Goal: Task Accomplishment & Management: Manage account settings

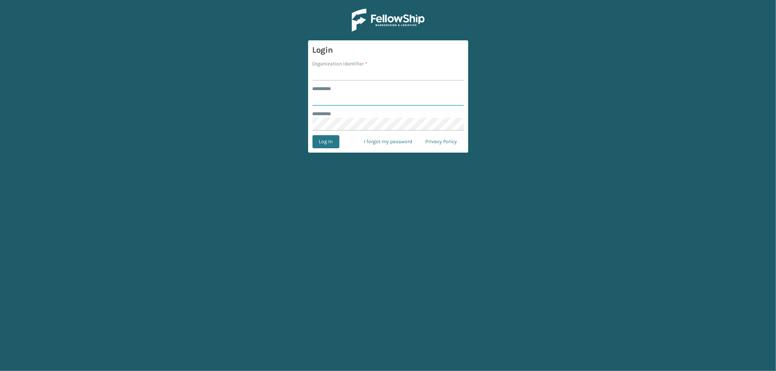
type input "*********"
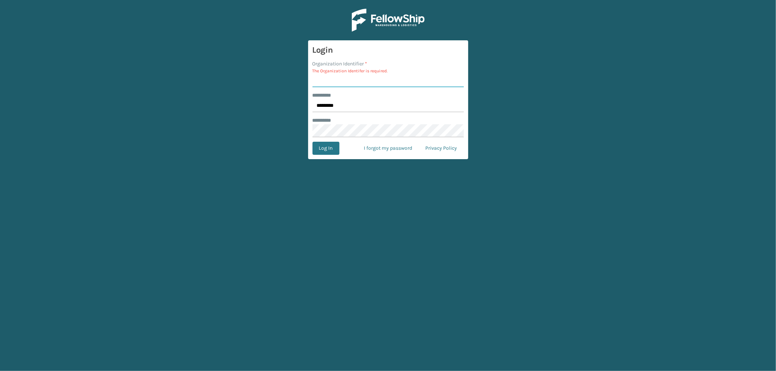
click at [330, 75] on input "Organization Identifier *" at bounding box center [387, 80] width 151 height 13
type input "SleepGeekz"
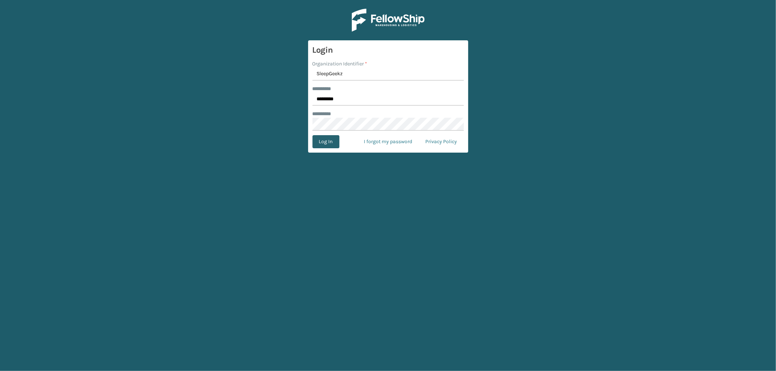
click at [330, 144] on button "Log In" at bounding box center [325, 141] width 27 height 13
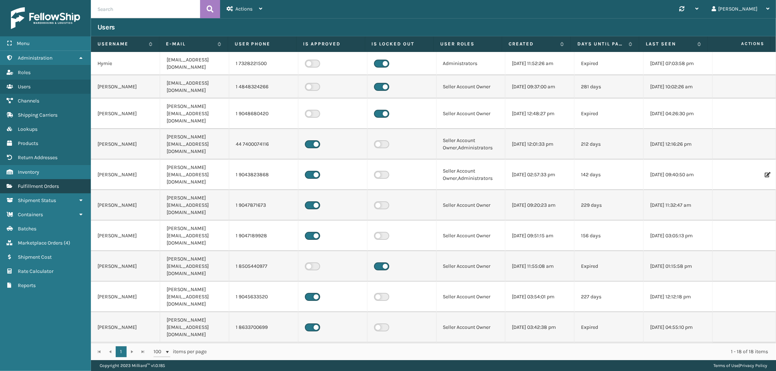
click at [41, 185] on span "Fulfillment Orders" at bounding box center [38, 186] width 41 height 6
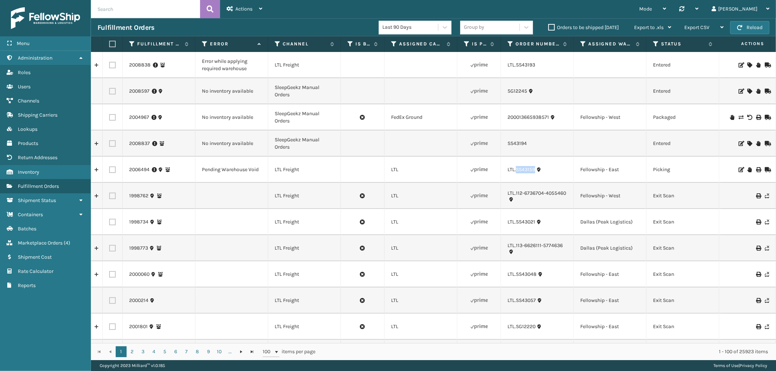
drag, startPoint x: 535, startPoint y: 178, endPoint x: 515, endPoint y: 179, distance: 20.0
click at [515, 179] on td "LTL.SS43159" at bounding box center [537, 170] width 73 height 26
copy link "SS43159"
click at [747, 171] on icon at bounding box center [749, 169] width 4 height 5
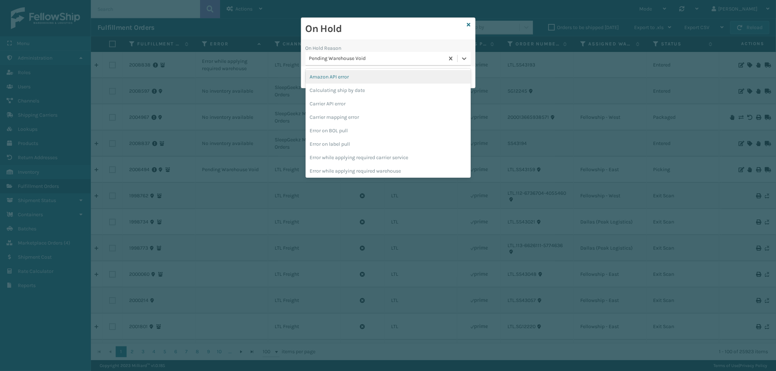
click at [349, 53] on div "Pending Warehouse Void" at bounding box center [374, 59] width 139 height 12
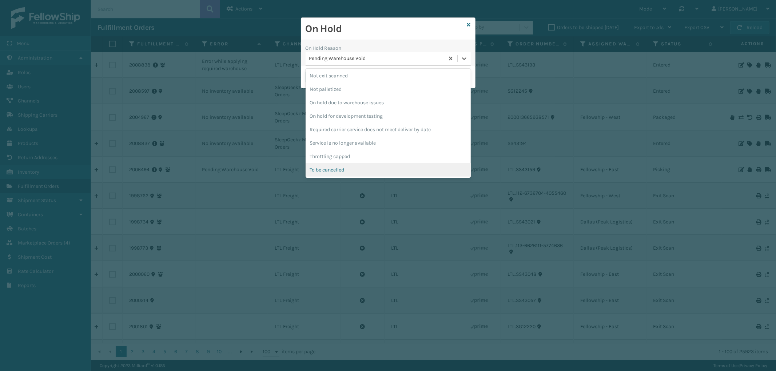
click at [348, 173] on div "To be cancelled" at bounding box center [387, 169] width 165 height 13
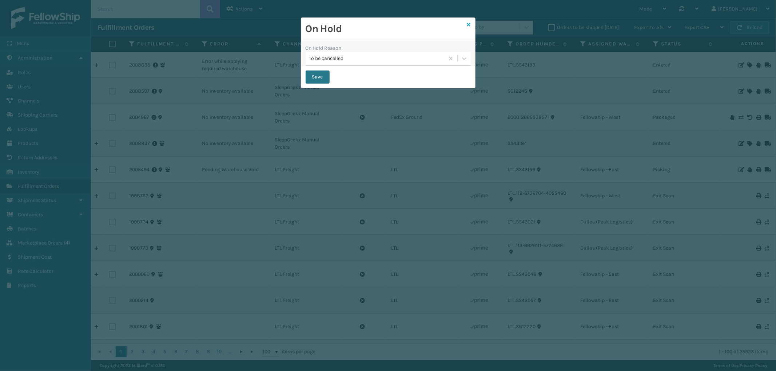
click at [468, 24] on icon at bounding box center [469, 24] width 4 height 5
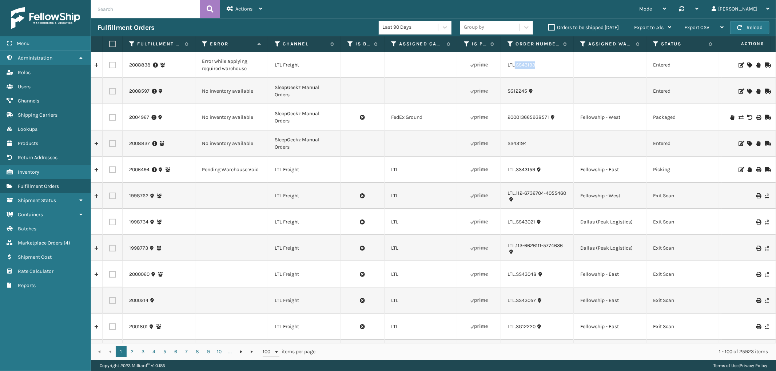
drag, startPoint x: 539, startPoint y: 69, endPoint x: 514, endPoint y: 71, distance: 25.1
click at [514, 71] on td "LTL.SS43193" at bounding box center [537, 65] width 73 height 26
click at [552, 69] on td "LTL.SS43193" at bounding box center [537, 65] width 73 height 26
drag, startPoint x: 542, startPoint y: 69, endPoint x: 516, endPoint y: 72, distance: 25.6
click at [516, 72] on td "LTL.SS43193" at bounding box center [537, 65] width 73 height 26
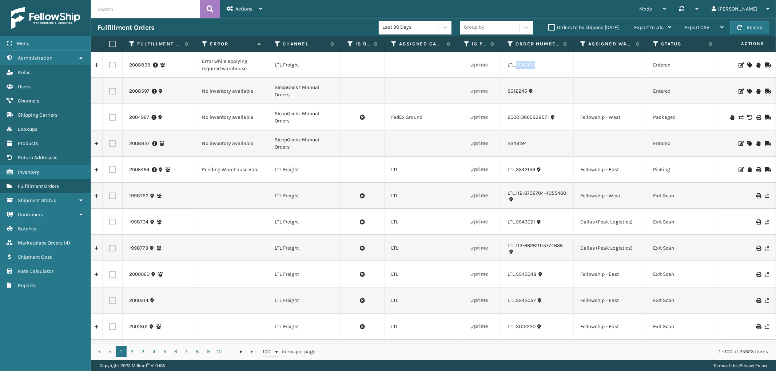
copy link "SS43193"
click at [747, 66] on icon at bounding box center [749, 65] width 4 height 5
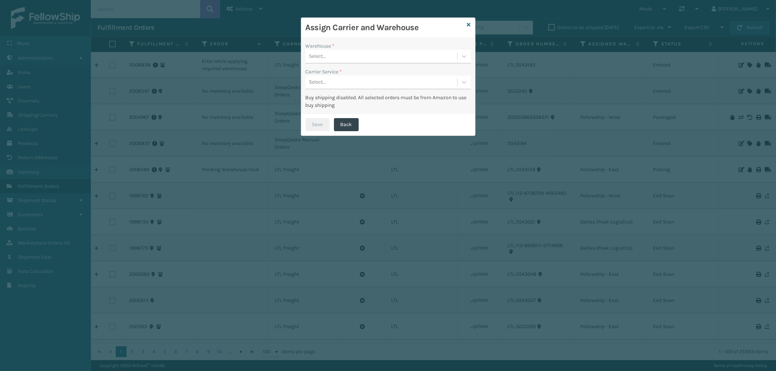
click at [420, 60] on div "Select..." at bounding box center [381, 57] width 152 height 12
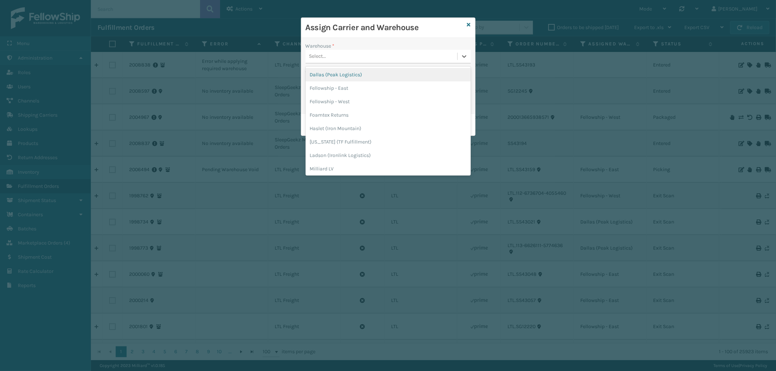
click at [379, 71] on div "Dallas (Peak Logistics)" at bounding box center [387, 74] width 165 height 13
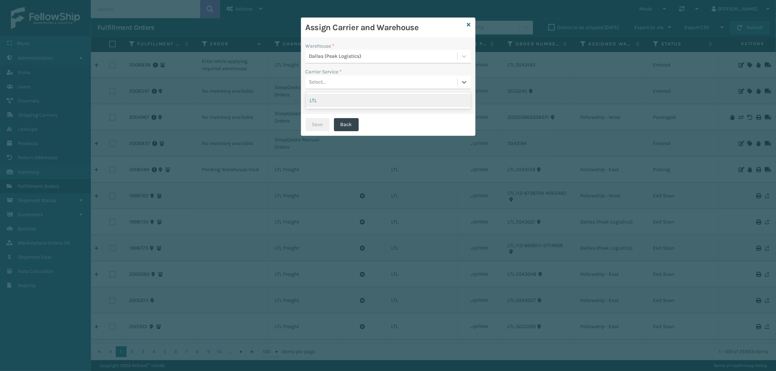
click at [367, 81] on div "Select..." at bounding box center [381, 82] width 152 height 12
click at [355, 103] on div "LTL" at bounding box center [387, 100] width 165 height 13
click at [318, 121] on button "Save" at bounding box center [317, 124] width 24 height 13
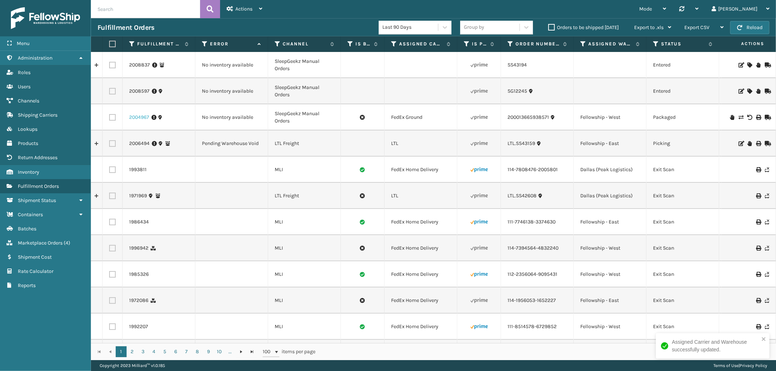
click at [141, 116] on link "2004967" at bounding box center [139, 117] width 20 height 7
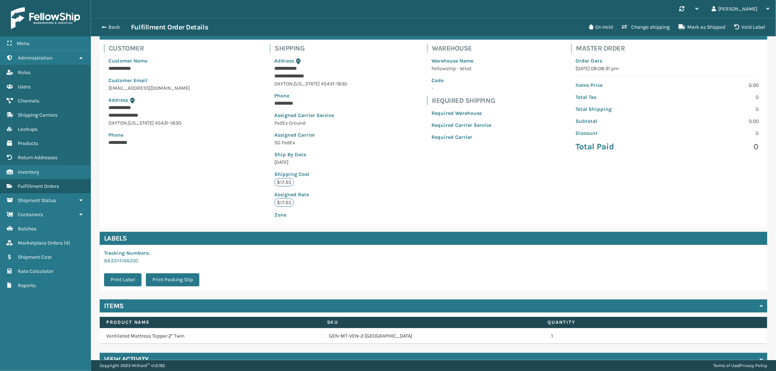
scroll to position [58, 0]
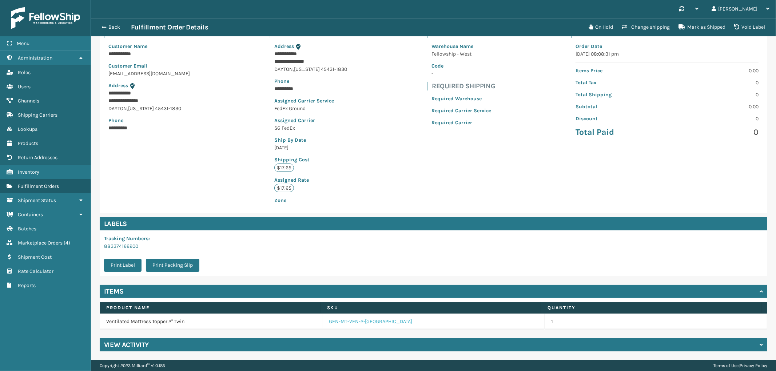
click at [359, 322] on link "GEN-MT-VEN-2-[GEOGRAPHIC_DATA]" at bounding box center [371, 321] width 84 height 7
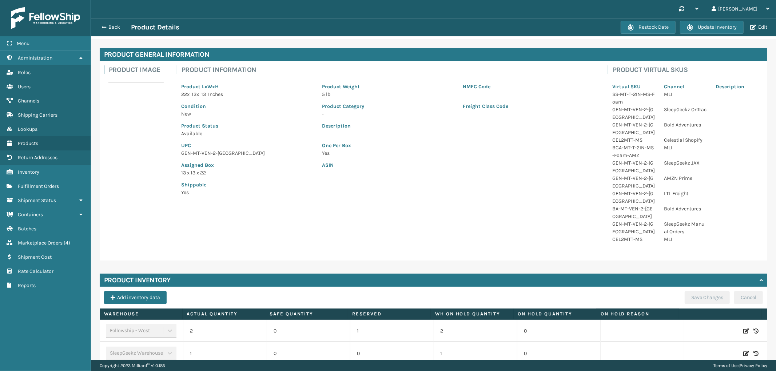
scroll to position [41, 0]
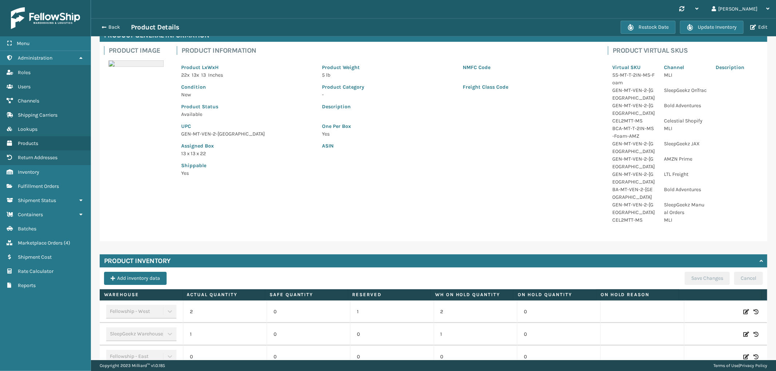
click at [743, 331] on icon at bounding box center [746, 334] width 6 height 7
click at [252, 328] on span "Increase value" at bounding box center [242, 334] width 35 height 12
type input "2"
click at [688, 330] on button "ADD" at bounding box center [697, 334] width 18 height 9
click at [690, 272] on button "Save Changes" at bounding box center [706, 278] width 45 height 13
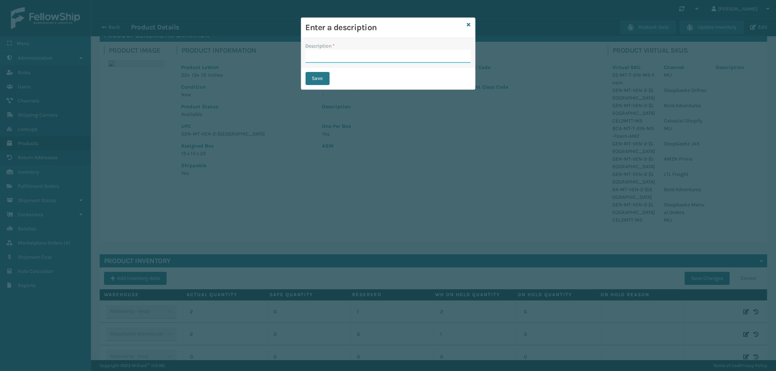
click at [348, 56] on input "Description *" at bounding box center [387, 56] width 165 height 13
type input "from inventory"
click at [319, 84] on button "Save" at bounding box center [317, 78] width 24 height 13
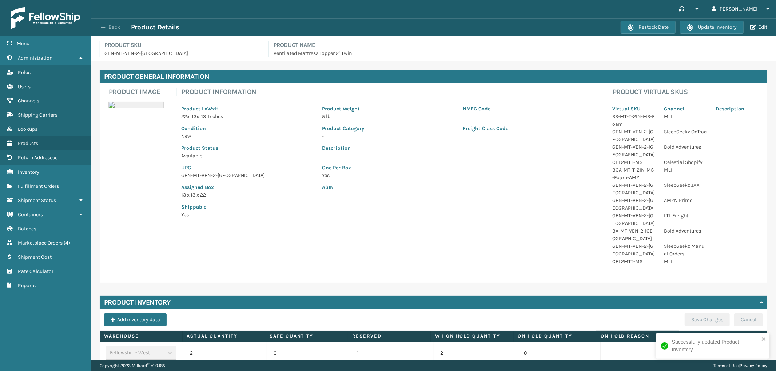
click at [108, 26] on button "Back" at bounding box center [113, 27] width 33 height 7
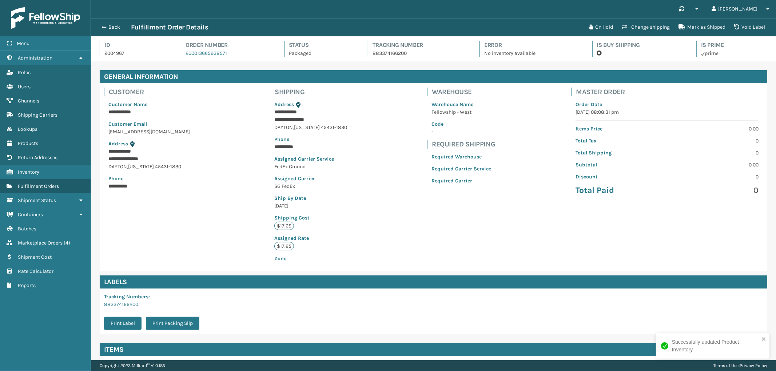
scroll to position [17, 685]
click at [645, 30] on button "Change shipping" at bounding box center [645, 27] width 57 height 15
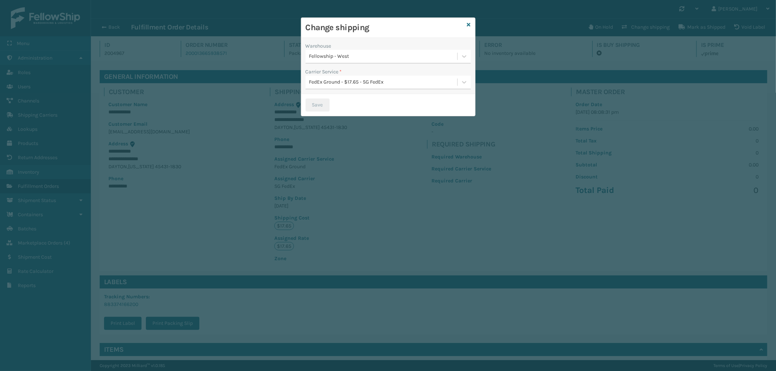
click at [346, 55] on div "Fellowship - West" at bounding box center [383, 57] width 149 height 8
click at [346, 71] on div "SleepGeekz Warehouse 1" at bounding box center [387, 74] width 165 height 13
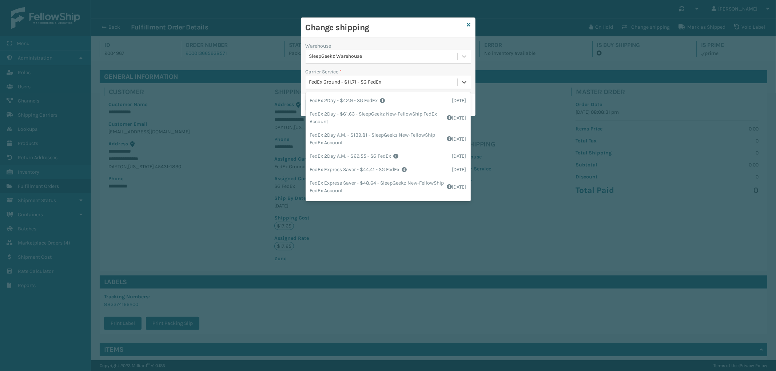
click at [363, 80] on div "FedEx Ground - $11.71 - SG FedEx" at bounding box center [383, 83] width 149 height 8
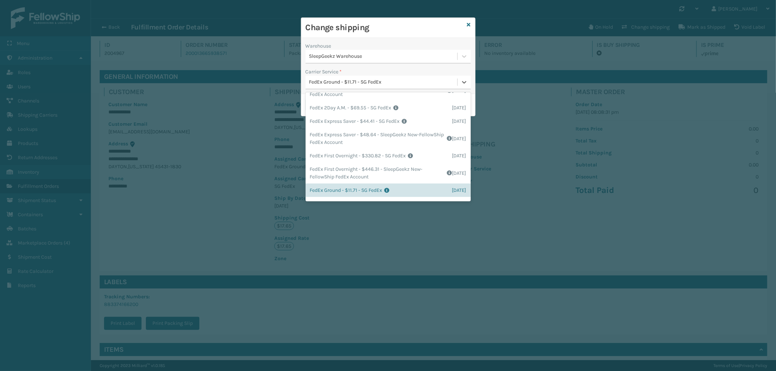
click at [363, 80] on div "FedEx Ground - $11.71 - SG FedEx" at bounding box center [383, 83] width 149 height 8
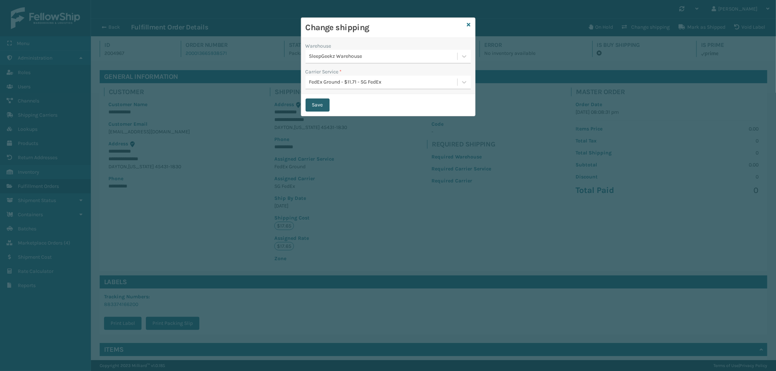
click at [308, 108] on button "Save" at bounding box center [317, 105] width 24 height 13
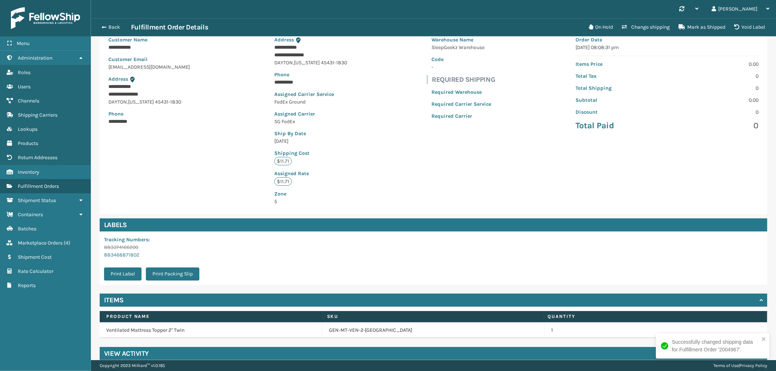
scroll to position [73, 0]
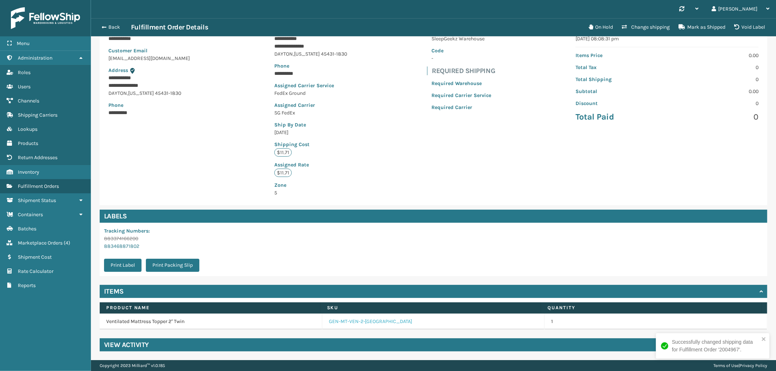
click at [351, 320] on link "GEN-MT-VEN-2-[GEOGRAPHIC_DATA]" at bounding box center [371, 321] width 84 height 7
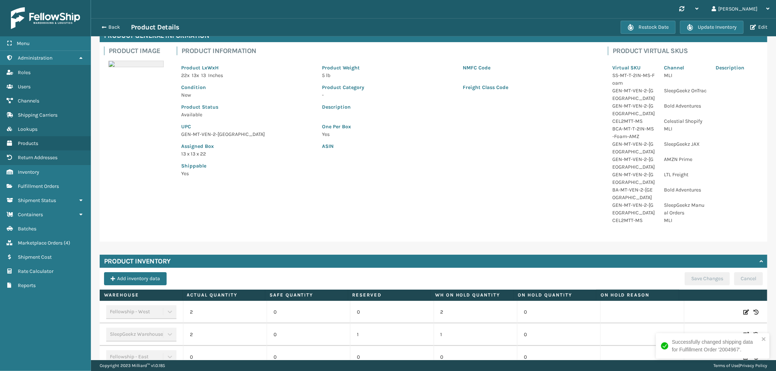
scroll to position [41, 0]
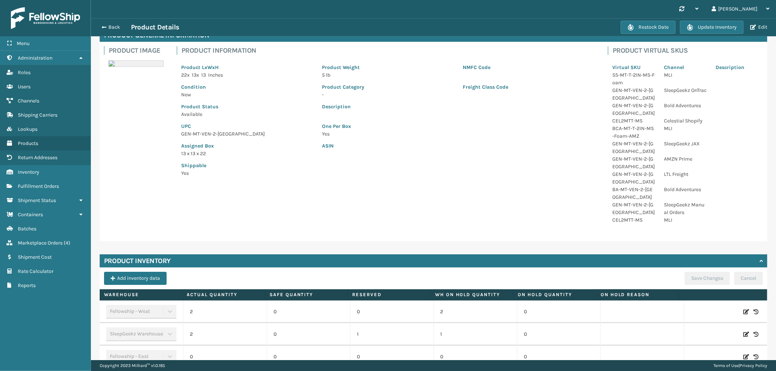
click at [743, 331] on icon at bounding box center [746, 334] width 6 height 7
click at [713, 330] on button "Cancel" at bounding box center [723, 334] width 24 height 9
click at [107, 29] on button "Back" at bounding box center [113, 27] width 33 height 7
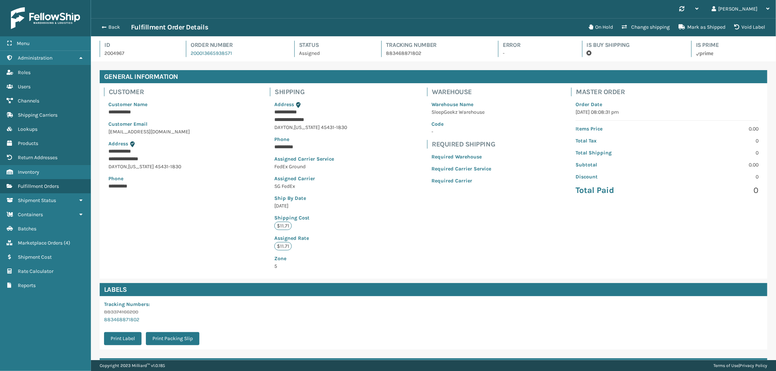
scroll to position [17, 685]
click at [115, 28] on button "Back" at bounding box center [113, 27] width 33 height 7
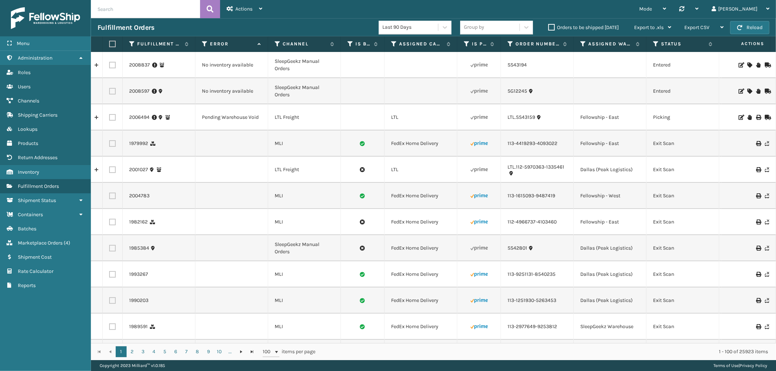
click at [747, 89] on icon at bounding box center [749, 91] width 4 height 5
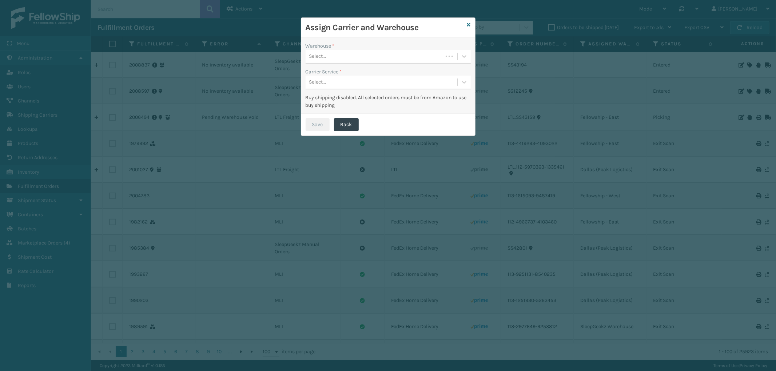
click at [341, 52] on div "Select..." at bounding box center [373, 57] width 137 height 12
click at [332, 71] on div "SleepGeekz Warehouse" at bounding box center [387, 74] width 165 height 13
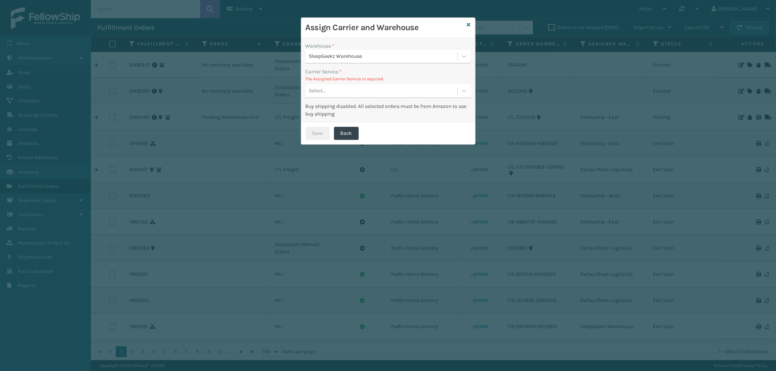
click at [365, 84] on div "Select..." at bounding box center [387, 91] width 165 height 14
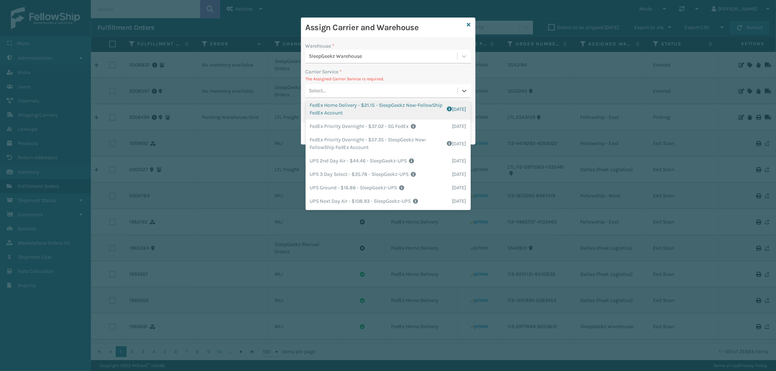
scroll to position [133, 0]
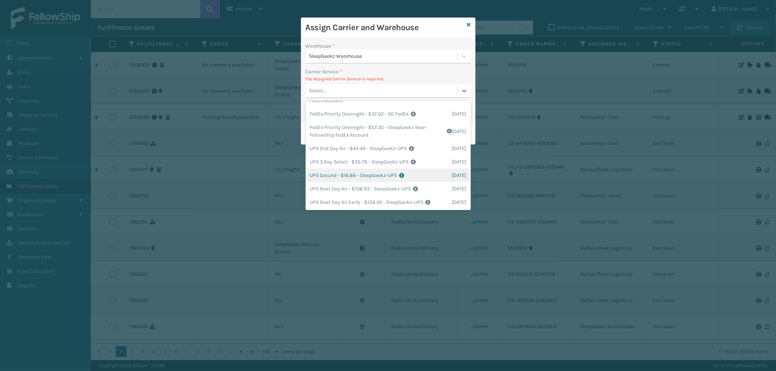
click at [386, 171] on div "UPS Ground - $16.86 - SleepGeekz-UPS Shipping Cost $16.86 Surplus Cost $0 Total…" at bounding box center [387, 175] width 165 height 13
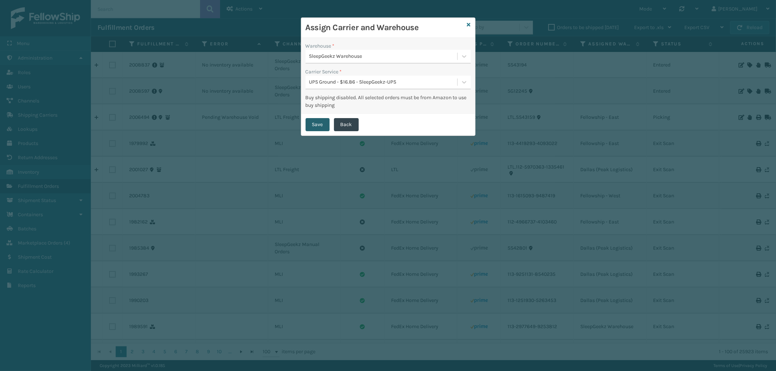
click at [314, 126] on button "Save" at bounding box center [317, 124] width 24 height 13
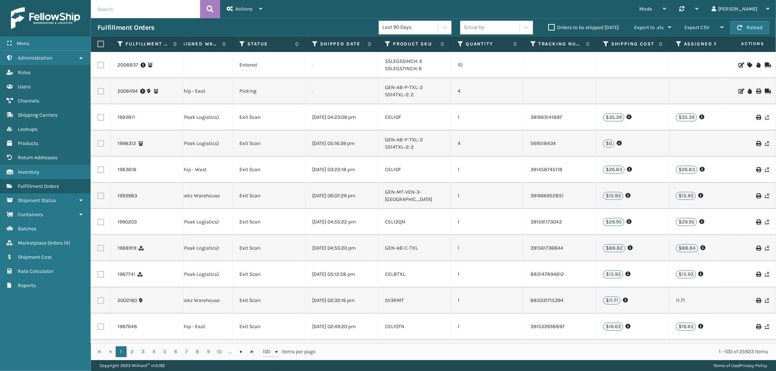
scroll to position [0, 0]
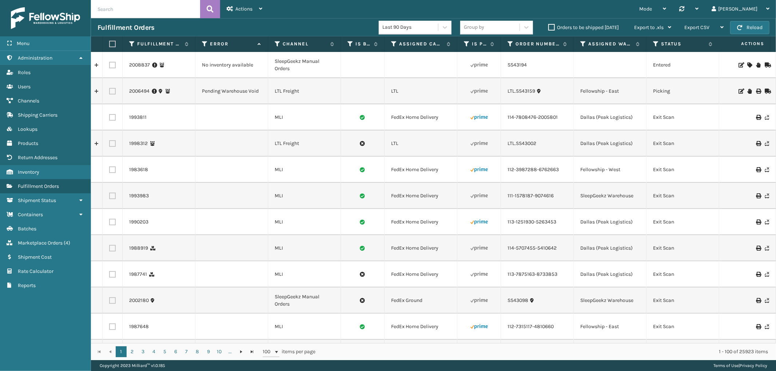
click at [743, 61] on td at bounding box center [748, 65] width 55 height 26
click at [747, 63] on icon at bounding box center [749, 65] width 4 height 5
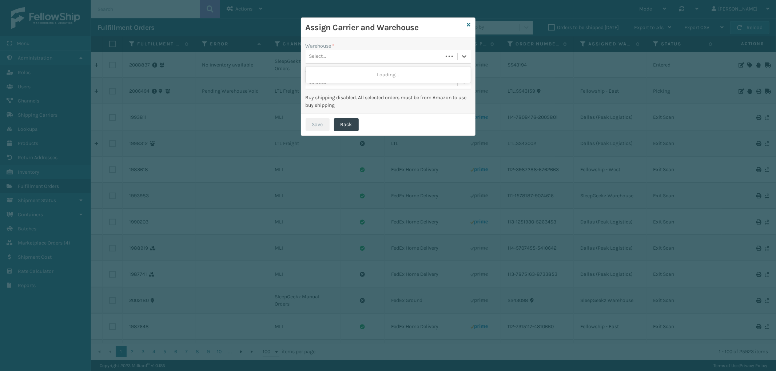
click at [361, 60] on div "Select..." at bounding box center [373, 57] width 137 height 12
click at [351, 75] on div "SleepGeekz Warehouse" at bounding box center [387, 74] width 165 height 13
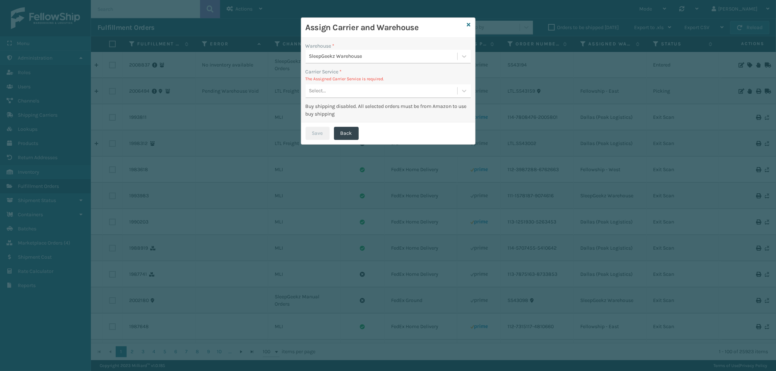
click at [367, 91] on div "Select..." at bounding box center [381, 91] width 152 height 12
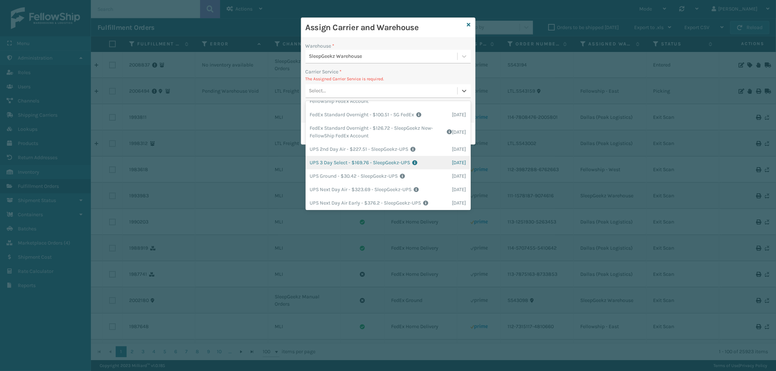
scroll to position [121, 0]
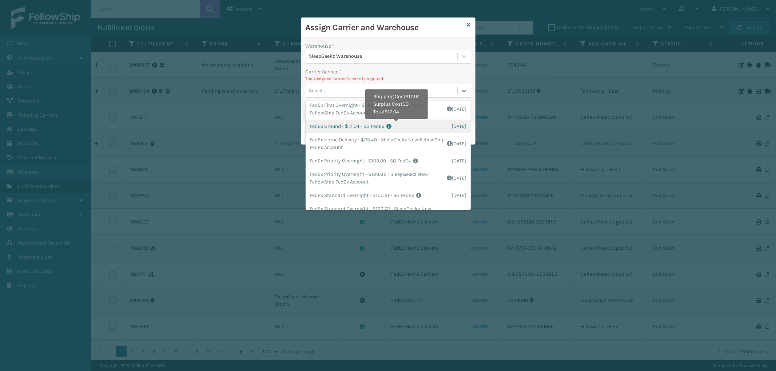
click at [397, 124] on icon at bounding box center [419, 126] width 65 height 5
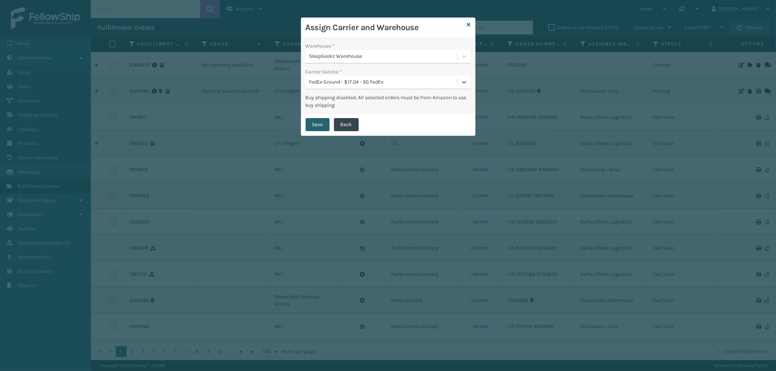
click at [322, 124] on button "Save" at bounding box center [317, 124] width 24 height 13
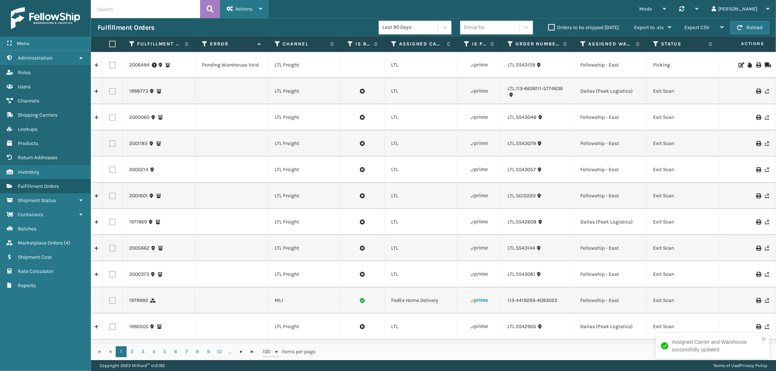
click at [235, 9] on div "Actions" at bounding box center [245, 9] width 36 height 18
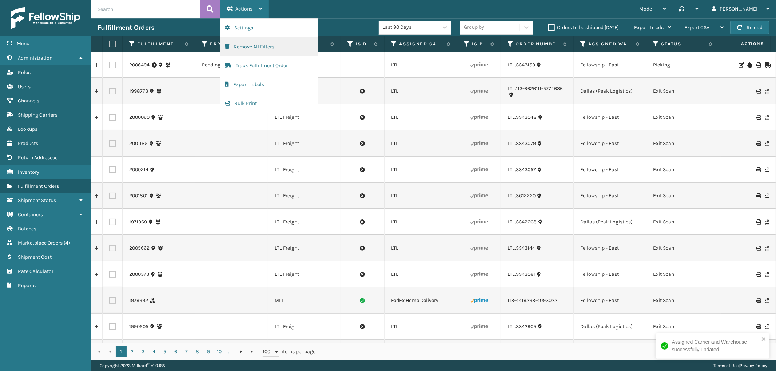
click at [251, 48] on button "Remove All Filters" at bounding box center [268, 46] width 97 height 19
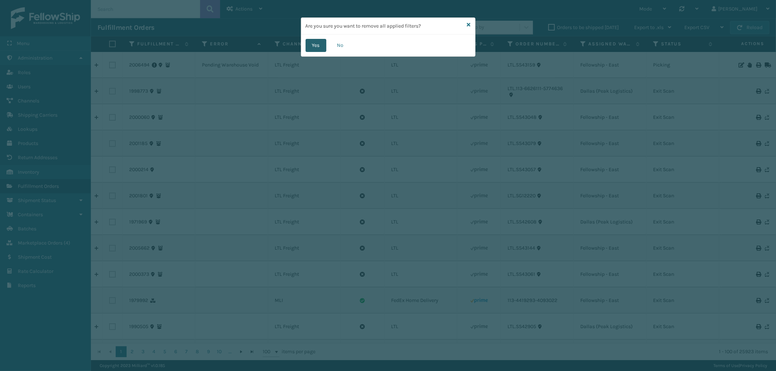
click at [323, 41] on button "Yes" at bounding box center [315, 45] width 21 height 13
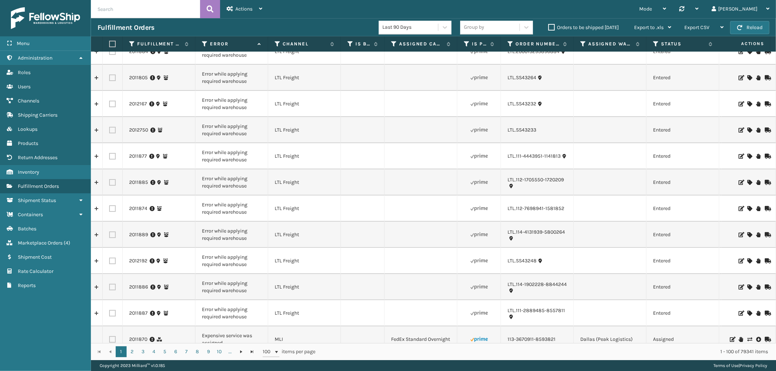
scroll to position [0, 0]
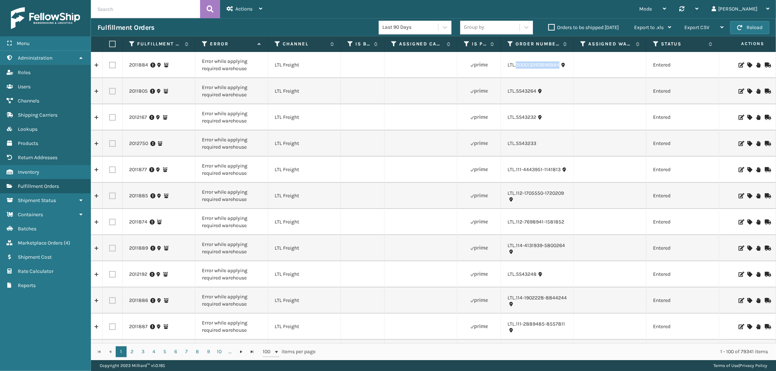
drag, startPoint x: 561, startPoint y: 72, endPoint x: 686, endPoint y: 98, distance: 127.5
click at [516, 71] on td "LTL.200013293896884" at bounding box center [537, 65] width 73 height 26
copy link "200013293896884"
click at [747, 66] on icon at bounding box center [749, 65] width 4 height 5
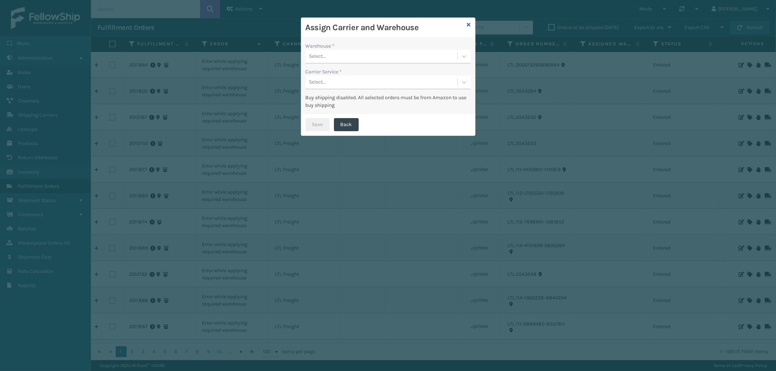
click at [388, 58] on div "Select..." at bounding box center [381, 57] width 152 height 12
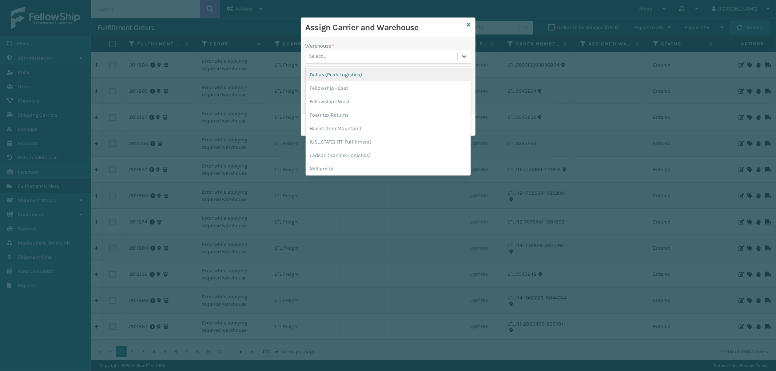
click at [349, 74] on div "Dallas (Peak Logistics)" at bounding box center [387, 74] width 165 height 13
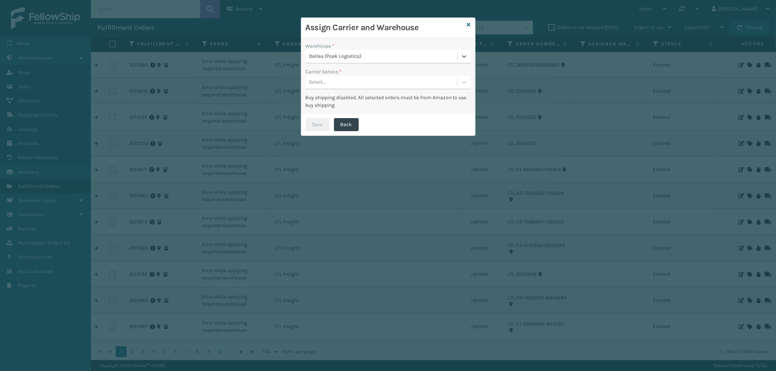
click at [339, 78] on div "Select..." at bounding box center [381, 82] width 152 height 12
click at [333, 101] on div "LTL" at bounding box center [387, 100] width 165 height 13
click at [319, 124] on button "Save" at bounding box center [317, 124] width 24 height 13
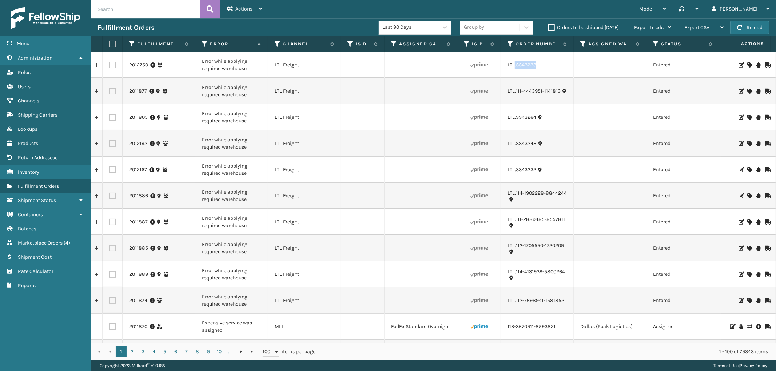
drag, startPoint x: 540, startPoint y: 68, endPoint x: 514, endPoint y: 70, distance: 25.6
click at [514, 70] on td "LTL.SS43233" at bounding box center [537, 65] width 73 height 26
click at [541, 72] on td "LTL.SS43233" at bounding box center [537, 65] width 73 height 26
drag, startPoint x: 541, startPoint y: 71, endPoint x: 522, endPoint y: 72, distance: 19.3
click at [522, 72] on td "LTL.SS43233" at bounding box center [537, 65] width 73 height 26
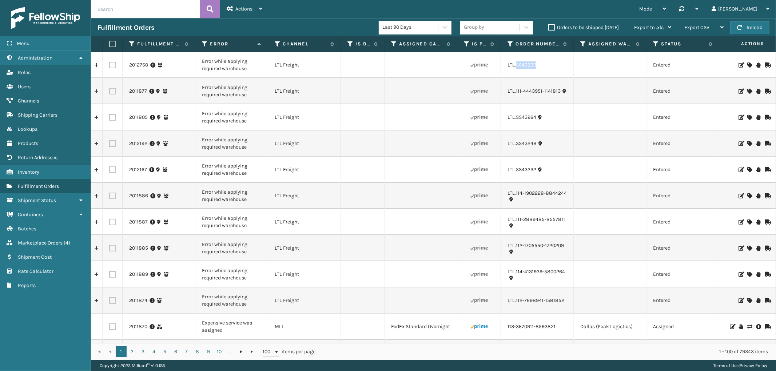
copy link "SS43233"
click at [747, 64] on icon at bounding box center [749, 65] width 4 height 5
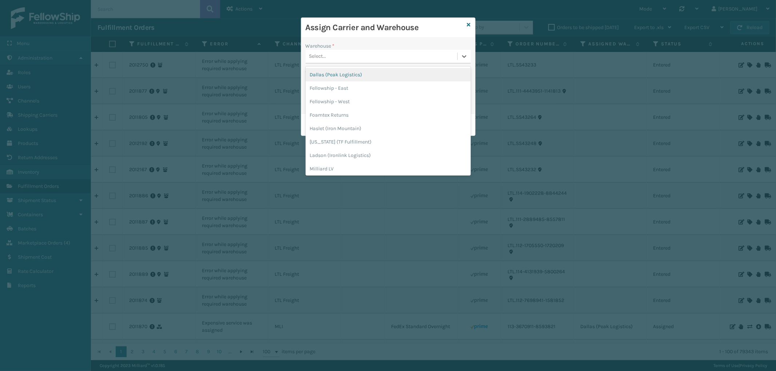
click at [410, 59] on div "Select..." at bounding box center [381, 57] width 152 height 12
click at [351, 101] on div "Fellowship - West" at bounding box center [387, 101] width 165 height 13
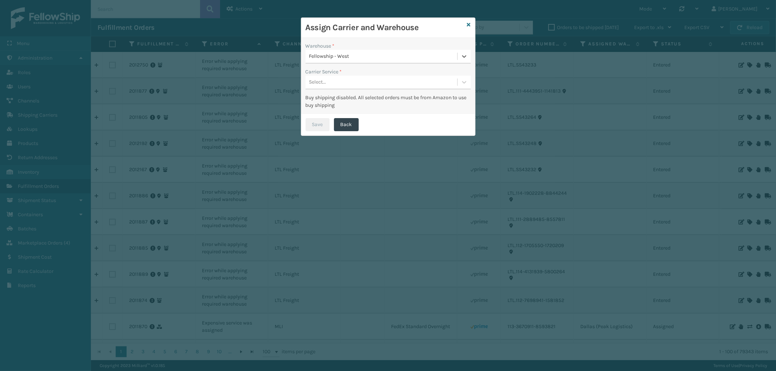
click at [383, 83] on div "Select..." at bounding box center [381, 82] width 152 height 12
click at [375, 102] on div "LTL" at bounding box center [387, 100] width 165 height 13
click at [321, 125] on button "Save" at bounding box center [317, 124] width 24 height 13
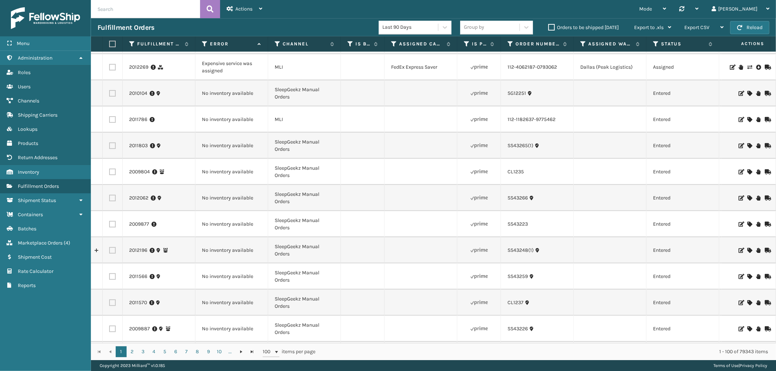
scroll to position [242, 0]
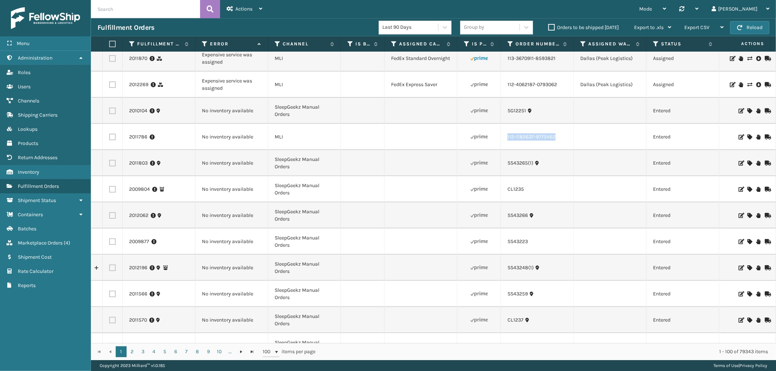
drag, startPoint x: 558, startPoint y: 143, endPoint x: 506, endPoint y: 144, distance: 52.4
click at [506, 144] on td "112-1182637-9775462" at bounding box center [537, 137] width 73 height 26
copy link "112-1182637-9775462"
click at [747, 138] on icon at bounding box center [749, 137] width 4 height 5
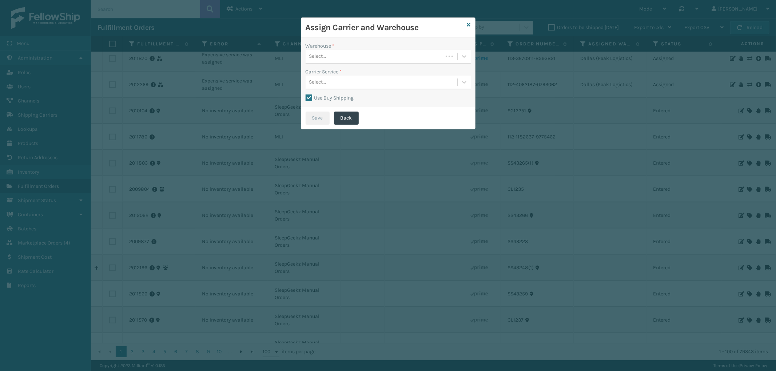
click at [364, 59] on div "Select..." at bounding box center [373, 57] width 137 height 12
click at [348, 69] on div "SleepGeekz Warehouse" at bounding box center [387, 74] width 165 height 13
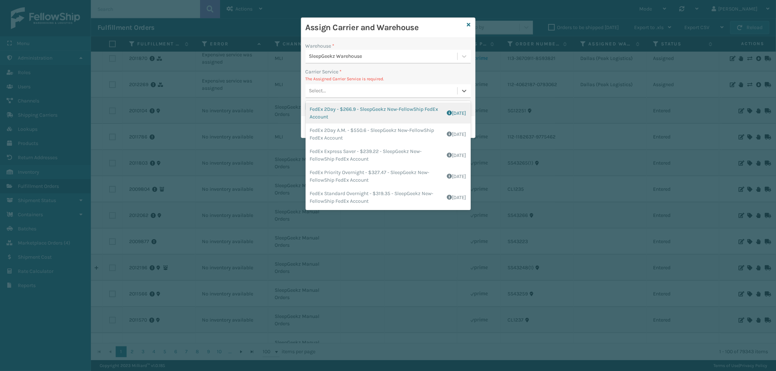
click at [359, 93] on div "Select..." at bounding box center [381, 91] width 152 height 12
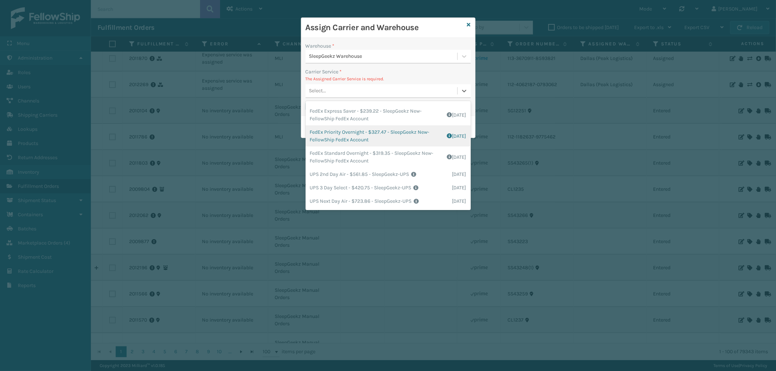
scroll to position [60, 0]
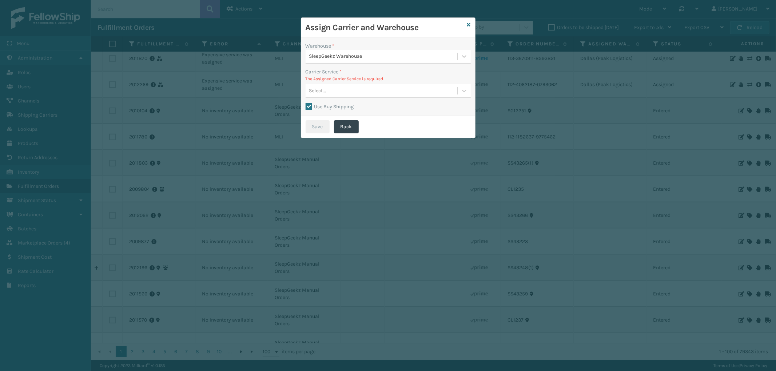
click at [466, 23] on div "Assign Carrier and Warehouse" at bounding box center [388, 28] width 174 height 20
click at [468, 23] on icon at bounding box center [469, 24] width 4 height 5
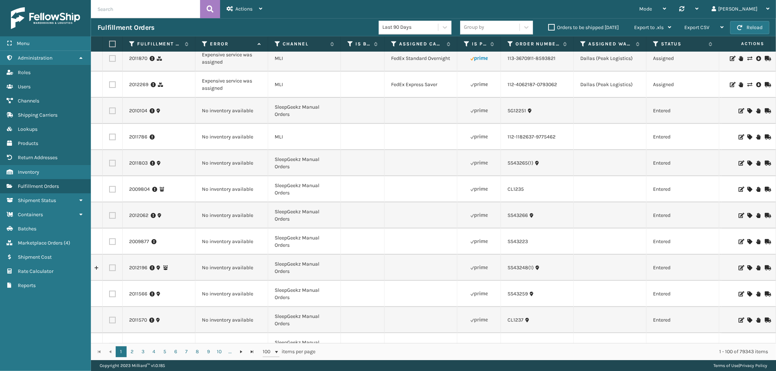
click at [110, 136] on label at bounding box center [112, 137] width 7 height 7
click at [109, 136] on input "checkbox" at bounding box center [109, 136] width 0 height 5
checkbox input "true"
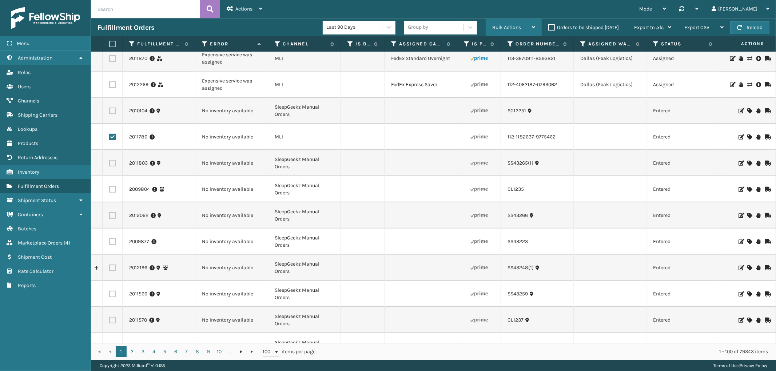
click at [525, 22] on div "Bulk Actions" at bounding box center [513, 28] width 43 height 18
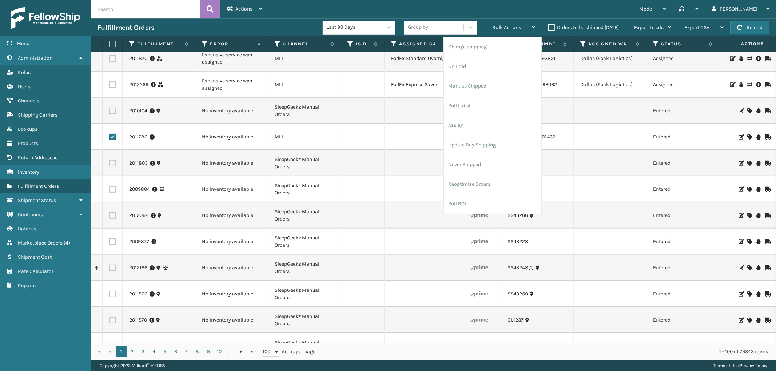
click at [674, 143] on td "Entered" at bounding box center [682, 137] width 73 height 26
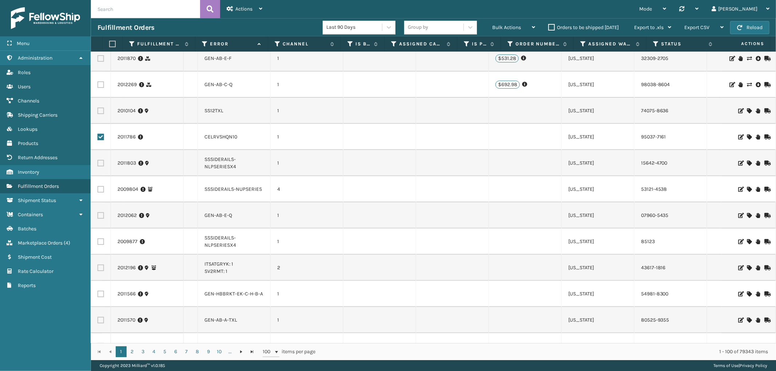
scroll to position [0, 594]
click at [218, 136] on link "CELRVSHQN10" at bounding box center [220, 137] width 33 height 6
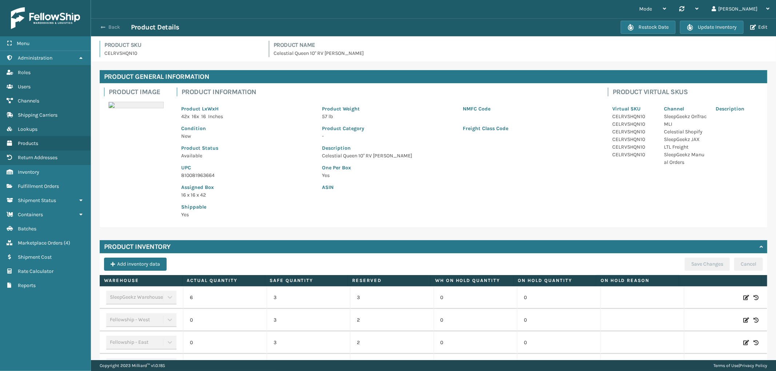
click at [118, 27] on button "Back" at bounding box center [113, 27] width 33 height 7
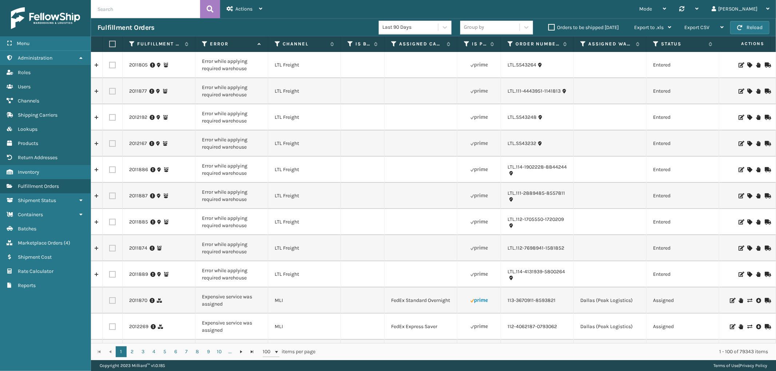
scroll to position [81, 0]
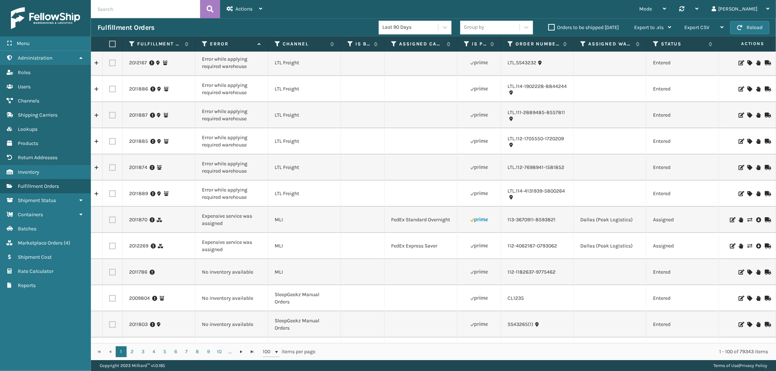
click at [747, 271] on icon at bounding box center [749, 272] width 4 height 5
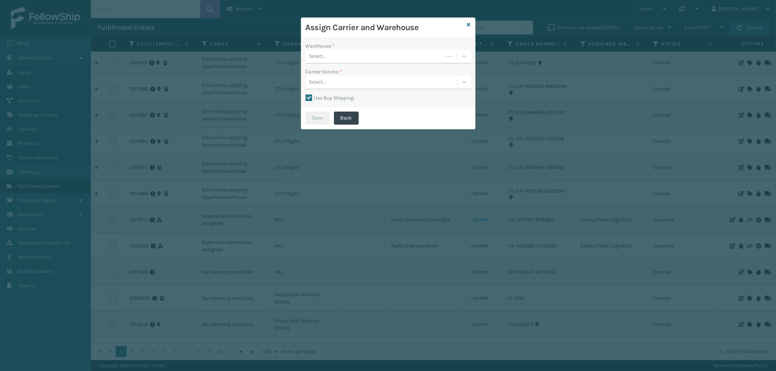
click at [306, 95] on label "Use Buy Shipping" at bounding box center [329, 98] width 48 height 6
click at [306, 95] on input "Use Buy Shipping" at bounding box center [305, 94] width 0 height 1
checkbox input "false"
click at [376, 52] on div "Select..." at bounding box center [373, 57] width 137 height 12
click at [368, 71] on div "SleepGeekz Warehouse" at bounding box center [387, 74] width 165 height 13
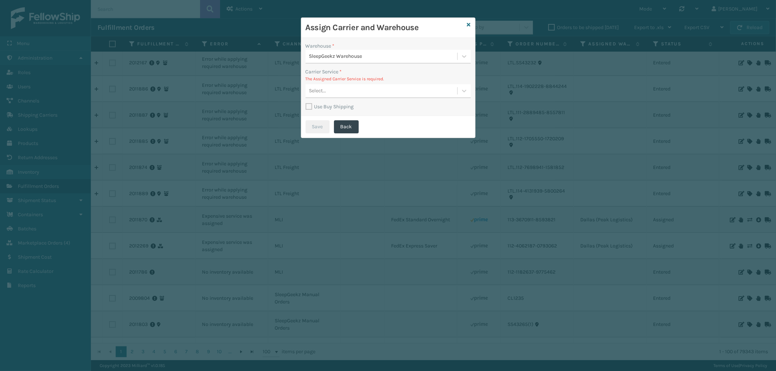
click at [363, 85] on div "Select..." at bounding box center [381, 91] width 152 height 12
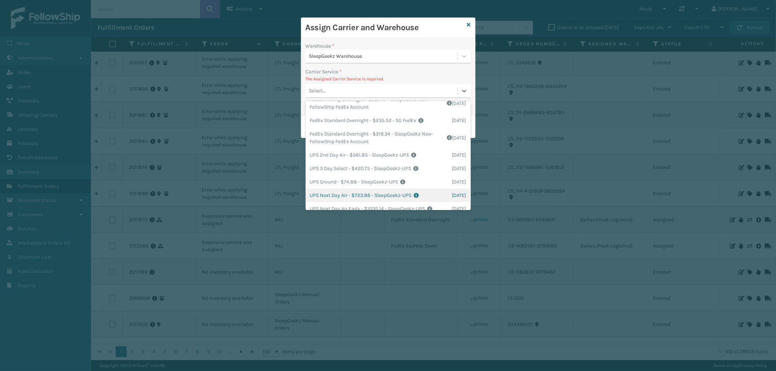
scroll to position [189, 0]
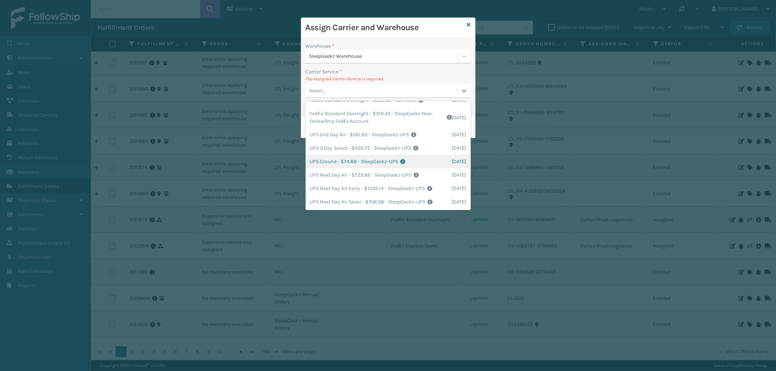
click at [388, 157] on div "UPS Ground - $74.88 - SleepGeekz-UPS Shipping Cost $74.88 Surplus Cost $0 Total…" at bounding box center [387, 161] width 165 height 13
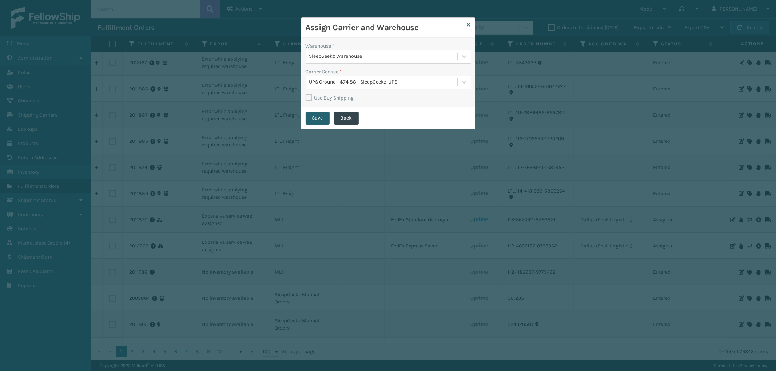
click at [308, 117] on button "Save" at bounding box center [317, 118] width 24 height 13
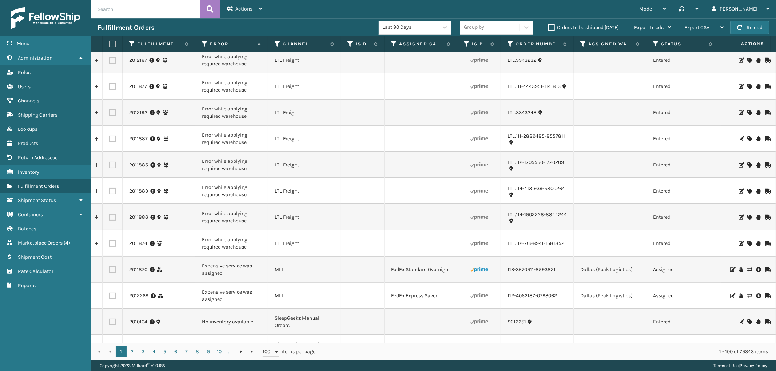
scroll to position [40, 0]
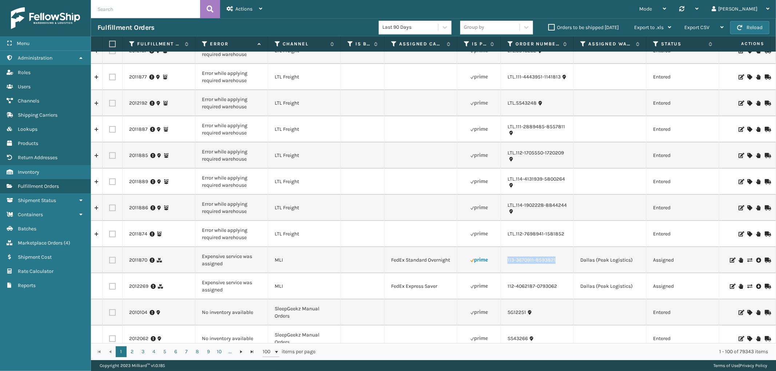
drag, startPoint x: 558, startPoint y: 264, endPoint x: 507, endPoint y: 265, distance: 50.9
click at [507, 265] on td "113-3670911-8593821" at bounding box center [537, 260] width 73 height 26
copy link "113-3670911-8593821"
click at [747, 260] on icon at bounding box center [749, 260] width 4 height 5
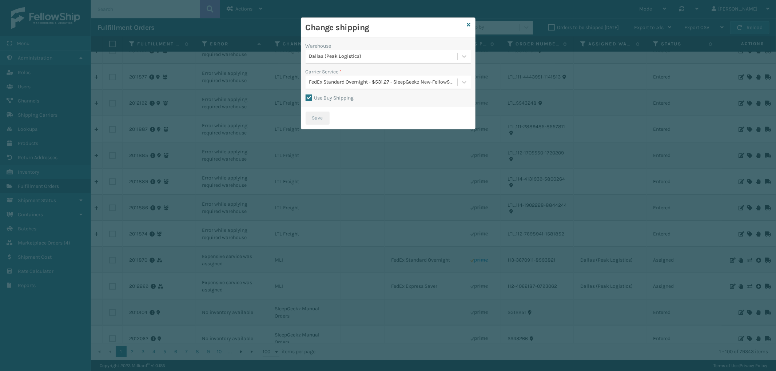
click at [397, 57] on div "Dallas (Peak Logistics)" at bounding box center [383, 57] width 149 height 8
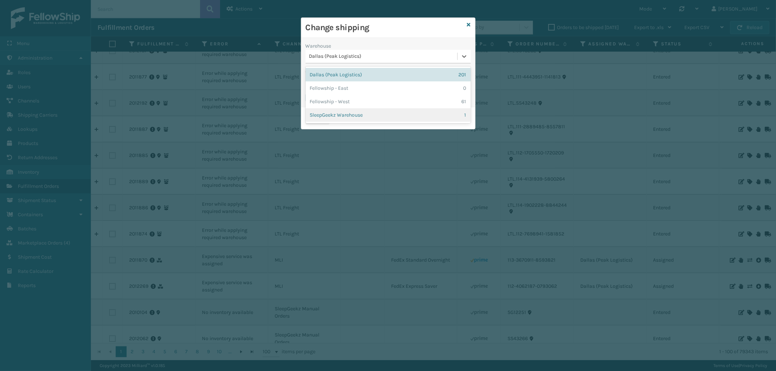
click at [368, 114] on div "SleepGeekz Warehouse 1" at bounding box center [387, 114] width 165 height 13
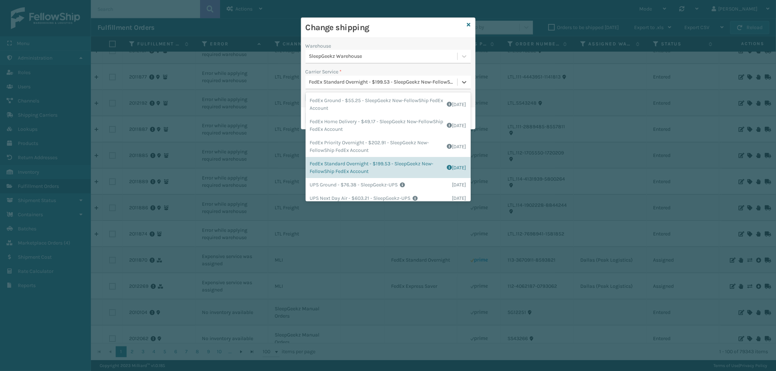
click at [385, 82] on div "FedEx Standard Overnight - $199.53 - SleepGeekz New-FellowShip FedEx Account" at bounding box center [383, 83] width 149 height 8
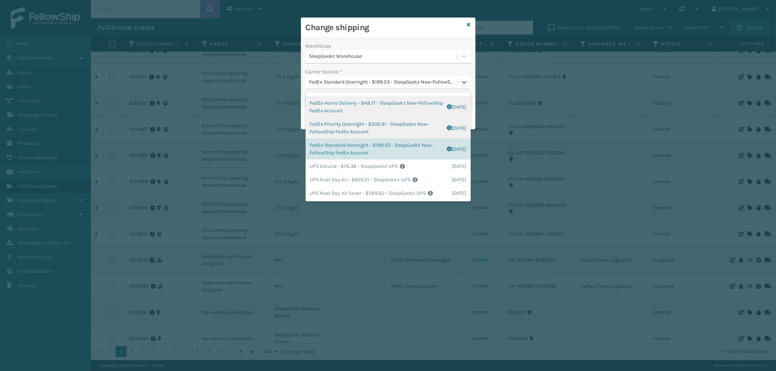
scroll to position [0, 0]
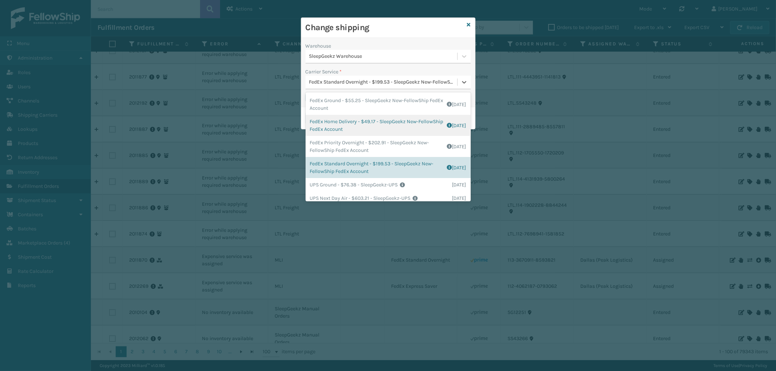
click at [390, 124] on div "FedEx Home Delivery - $49.17 - SleepGeekz New-FellowShip FedEx Account Shipping…" at bounding box center [387, 125] width 165 height 21
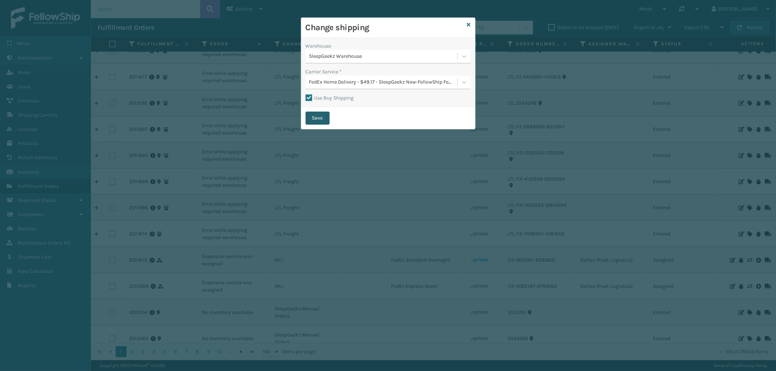
click at [321, 117] on button "Save" at bounding box center [317, 118] width 24 height 13
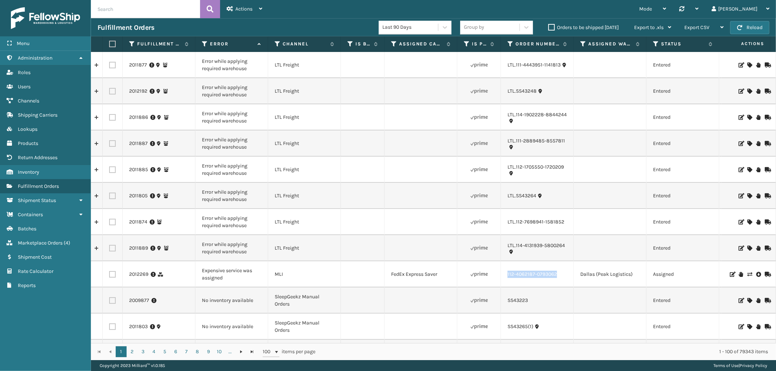
drag, startPoint x: 561, startPoint y: 279, endPoint x: 507, endPoint y: 282, distance: 54.6
click at [507, 282] on td "112-4062187-0793062" at bounding box center [537, 274] width 73 height 26
copy link "112-4062187-0793062"
click at [747, 275] on icon at bounding box center [749, 274] width 4 height 5
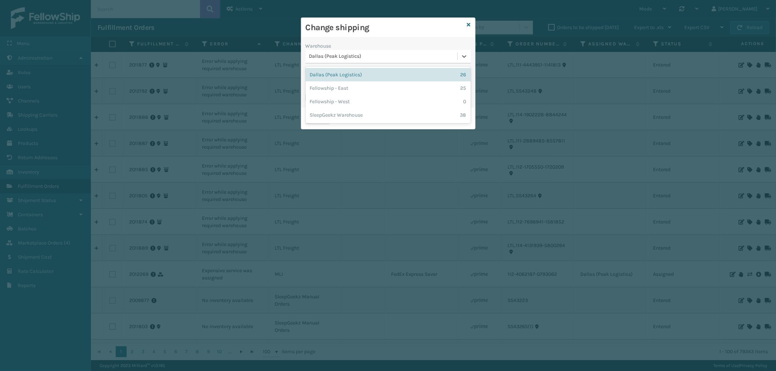
click at [387, 59] on div "Dallas (Peak Logistics)" at bounding box center [383, 57] width 149 height 8
click at [379, 100] on div "Fellowship - West 0" at bounding box center [387, 101] width 165 height 13
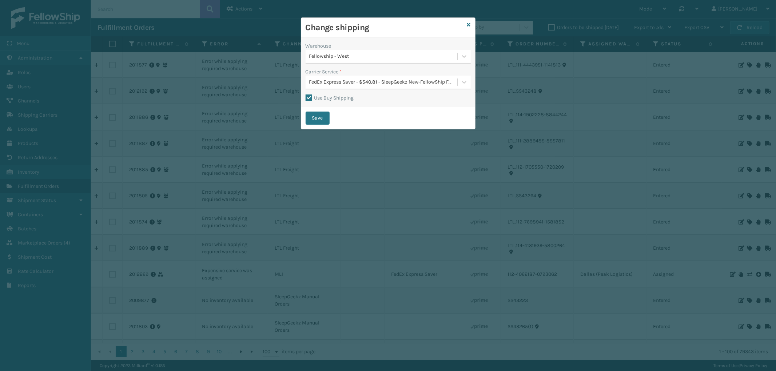
click at [393, 79] on div "FedEx Express Saver - $540.81 - SleepGeekz New-FellowShip FedEx Account" at bounding box center [383, 83] width 149 height 8
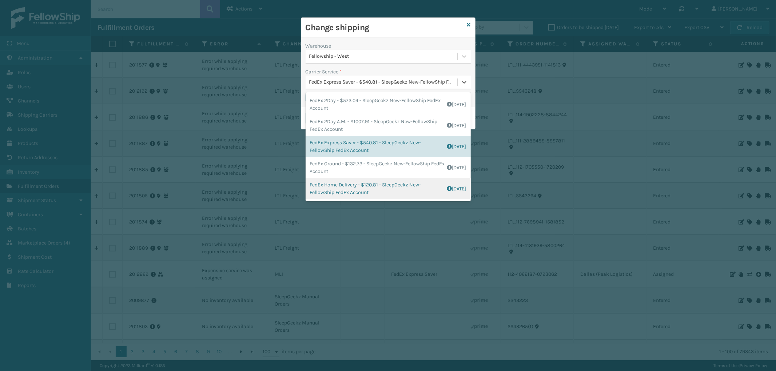
click at [396, 185] on div "FedEx Home Delivery - $120.81 - SleepGeekz New-FellowShip FedEx Account Shippin…" at bounding box center [387, 188] width 165 height 21
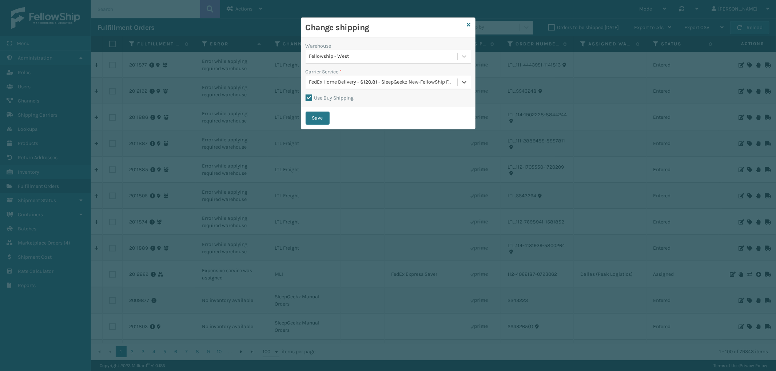
click at [422, 81] on div "FedEx Home Delivery - $120.81 - SleepGeekz New-FellowShip FedEx Account" at bounding box center [383, 83] width 149 height 8
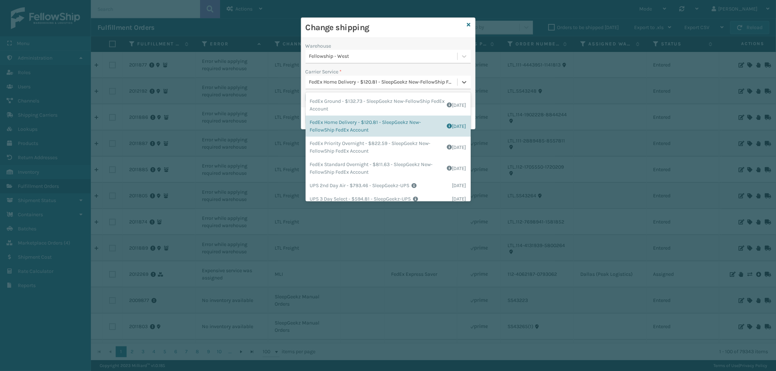
scroll to position [85, 0]
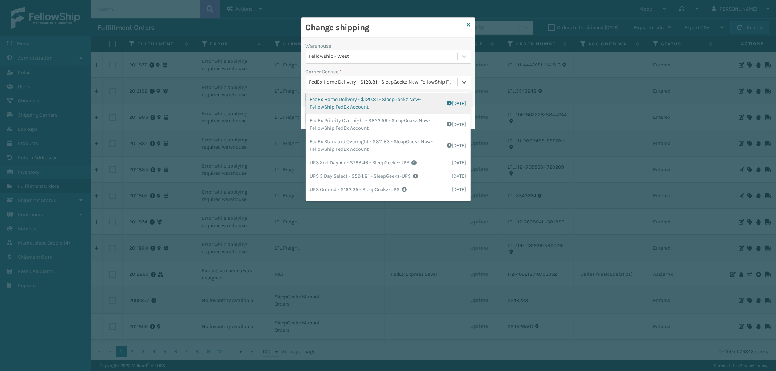
click at [427, 103] on div "FedEx Home Delivery - $120.81 - SleepGeekz New-FellowShip FedEx Account Shippin…" at bounding box center [387, 103] width 165 height 21
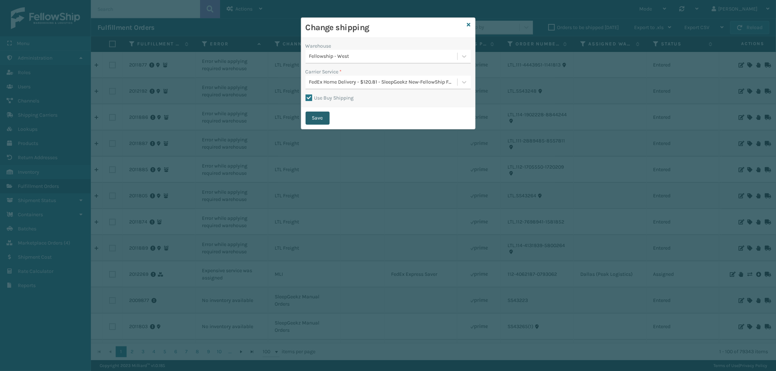
click at [317, 118] on button "Save" at bounding box center [317, 118] width 24 height 13
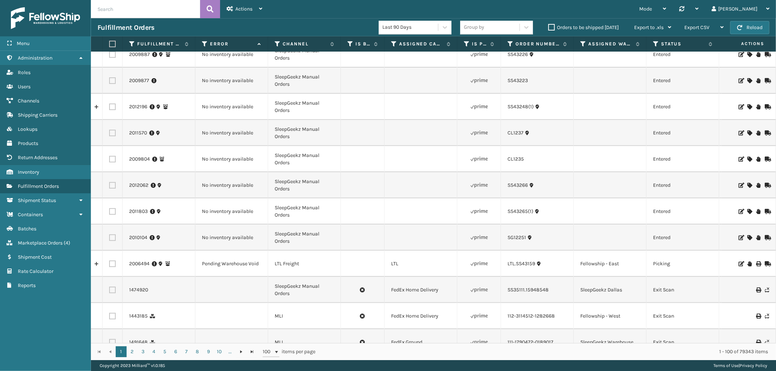
scroll to position [202, 0]
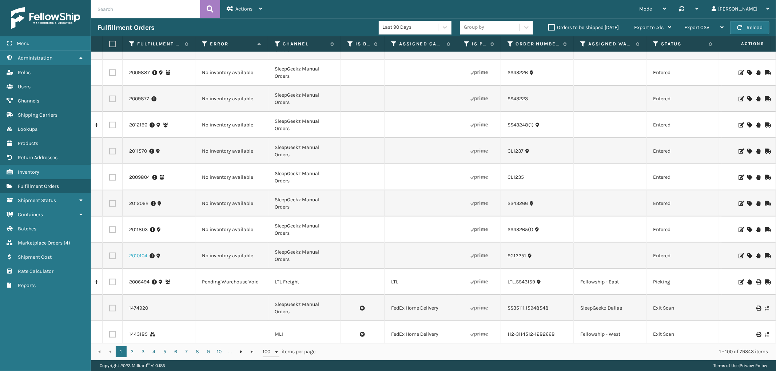
click at [133, 255] on link "2010104" at bounding box center [138, 255] width 18 height 7
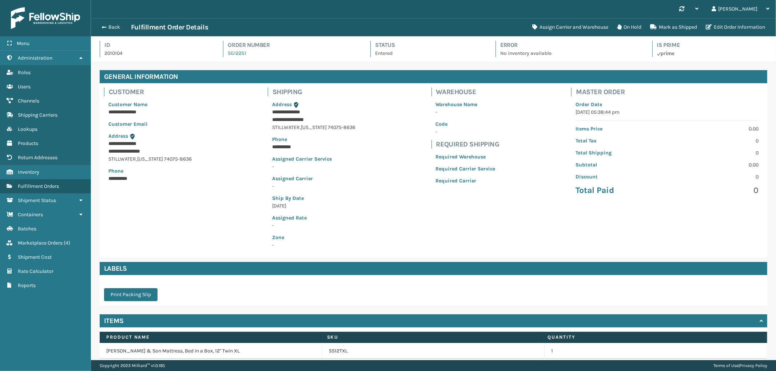
scroll to position [17, 685]
click at [571, 23] on button "Assign Carrier and Warehouse" at bounding box center [570, 27] width 85 height 15
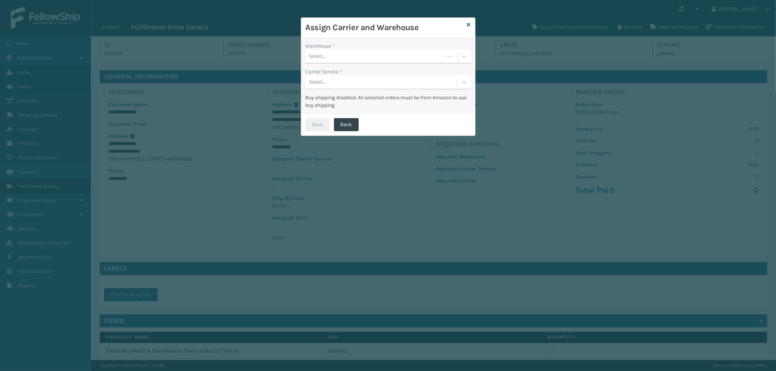
click at [405, 55] on div "Select..." at bounding box center [373, 57] width 137 height 12
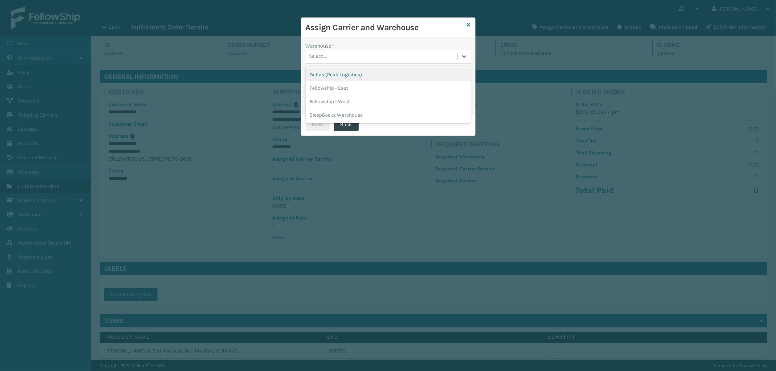
click at [383, 69] on div "Dallas (Peak Logistics)" at bounding box center [387, 74] width 165 height 13
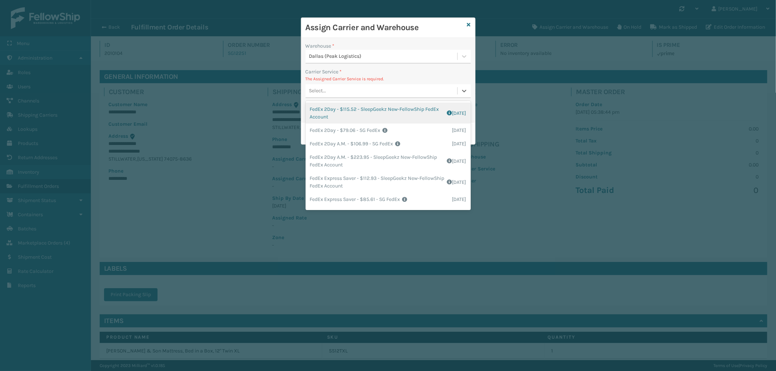
click at [386, 91] on div "Select..." at bounding box center [381, 91] width 152 height 12
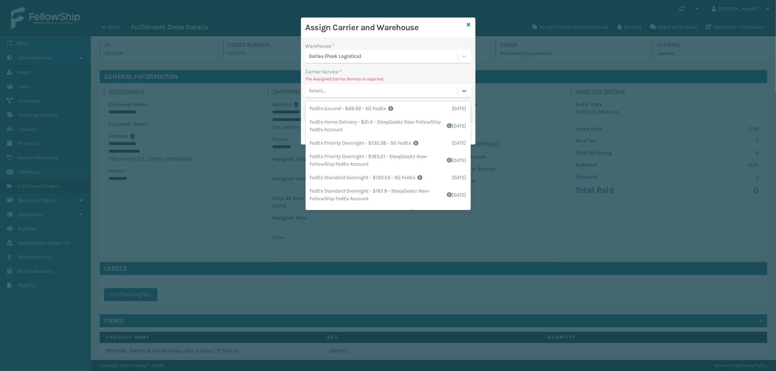
scroll to position [121, 0]
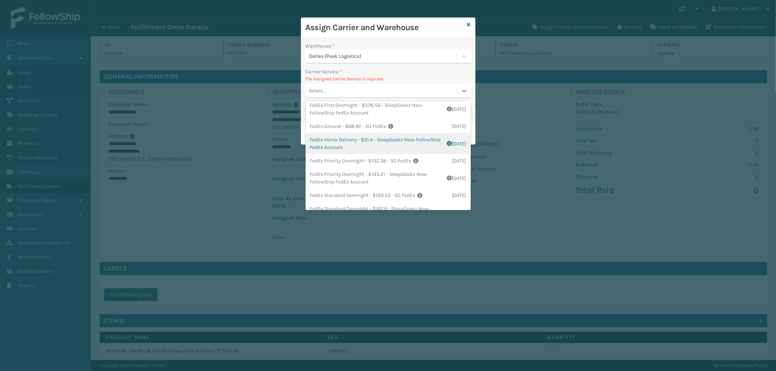
click at [410, 144] on div "FedEx Home Delivery - $31.4 - SleepGeekz New-FellowShip FedEx Account Shipping …" at bounding box center [387, 143] width 165 height 21
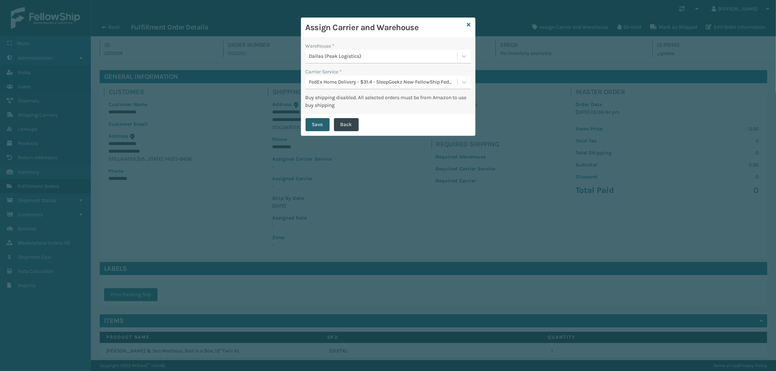
click at [320, 124] on button "Save" at bounding box center [317, 124] width 24 height 13
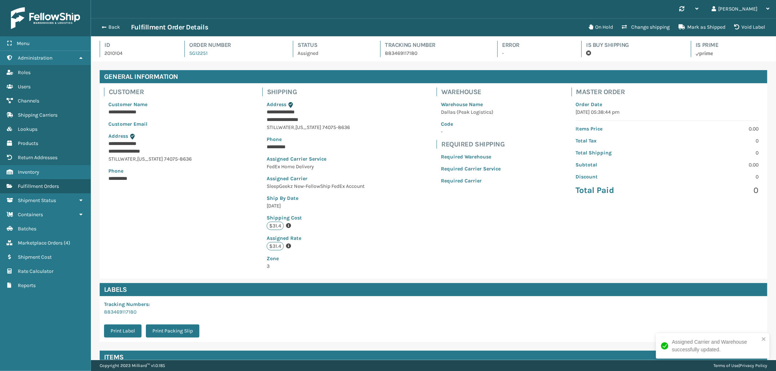
scroll to position [17, 685]
click at [111, 31] on div "Back Fulfillment Order Details" at bounding box center [340, 27] width 487 height 9
click at [111, 27] on button "Back" at bounding box center [113, 27] width 33 height 7
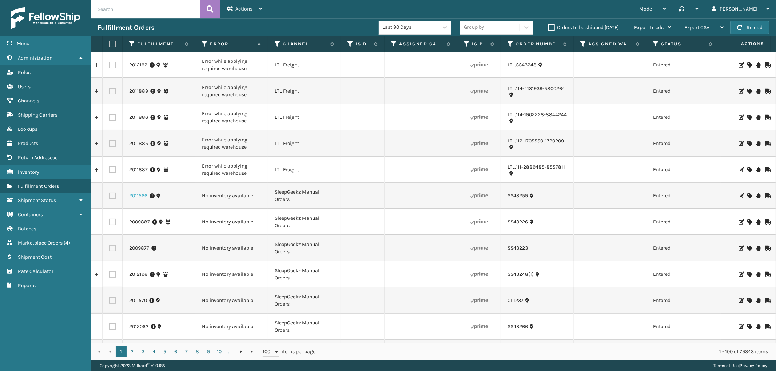
click at [137, 197] on link "2011566" at bounding box center [138, 195] width 18 height 7
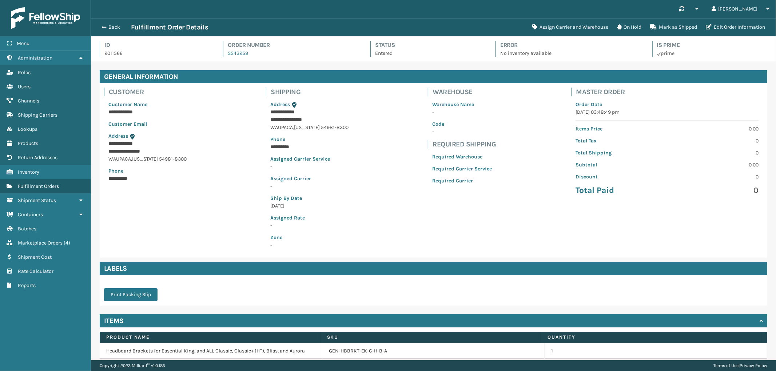
scroll to position [17, 685]
click at [553, 30] on button "Assign Carrier and Warehouse" at bounding box center [570, 27] width 85 height 15
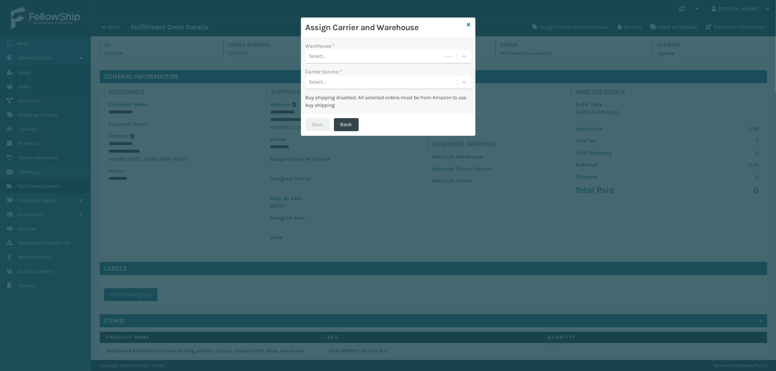
click at [419, 43] on div "Warehouse *" at bounding box center [387, 46] width 165 height 8
click at [399, 58] on div "Select..." at bounding box center [373, 57] width 137 height 12
click at [379, 72] on div "Fellowship - East" at bounding box center [387, 74] width 165 height 13
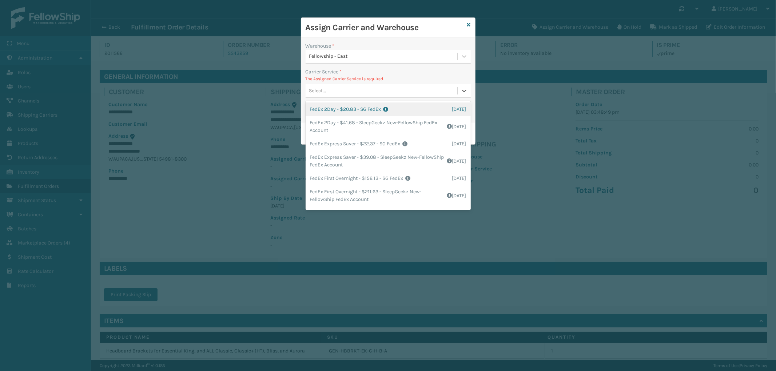
click at [379, 92] on div "Select..." at bounding box center [381, 91] width 152 height 12
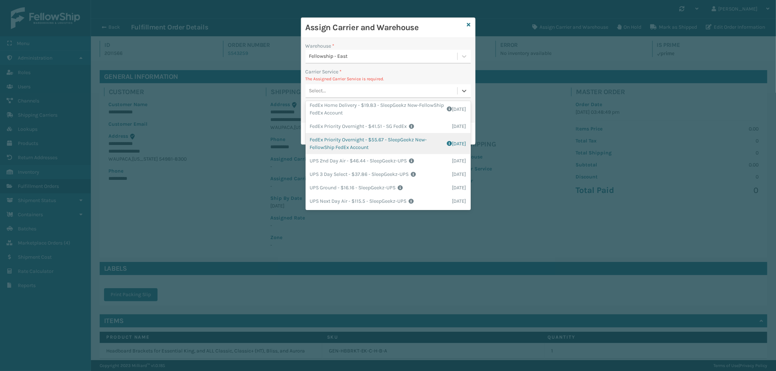
scroll to position [133, 0]
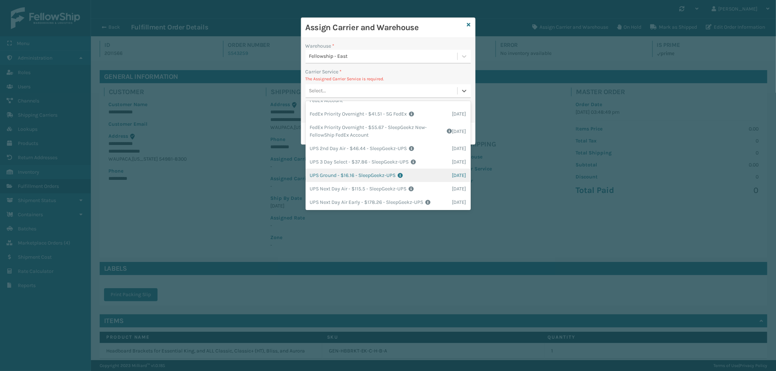
click at [390, 175] on div "UPS Ground - $16.16 - SleepGeekz-UPS Shipping Cost $16.16 Surplus Cost $0 Total…" at bounding box center [387, 175] width 165 height 13
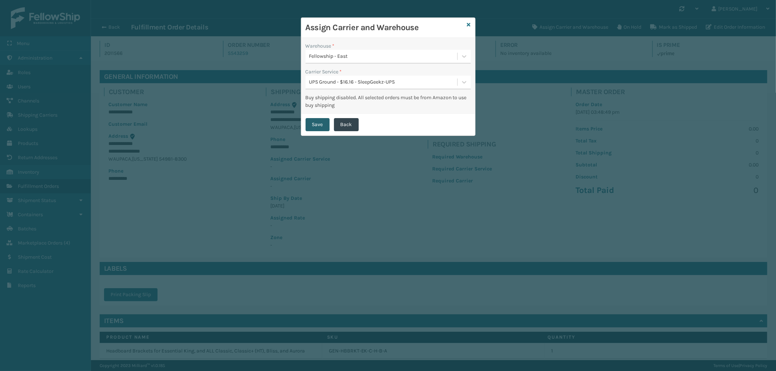
click at [323, 122] on button "Save" at bounding box center [317, 124] width 24 height 13
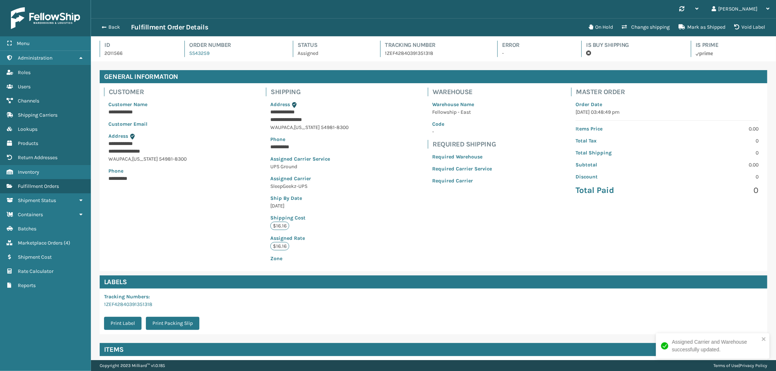
scroll to position [17, 685]
click at [112, 27] on button "Back" at bounding box center [113, 27] width 33 height 7
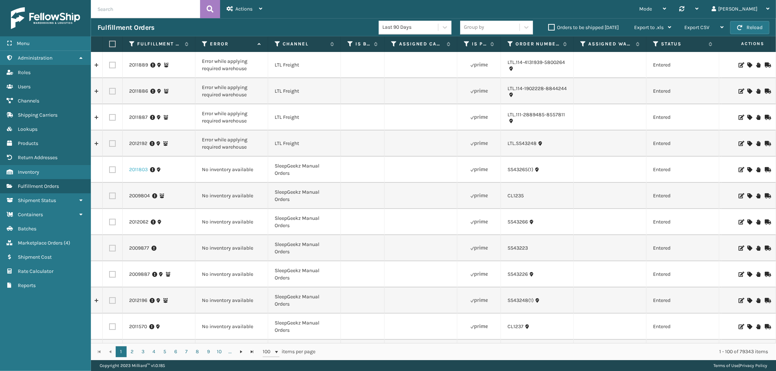
click at [139, 168] on link "2011803" at bounding box center [138, 169] width 19 height 7
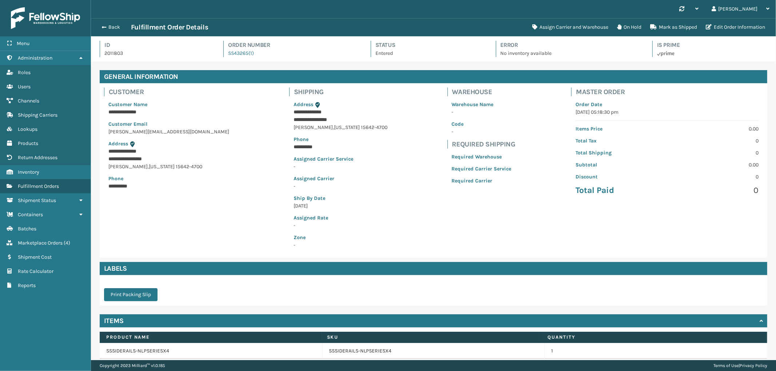
scroll to position [17, 685]
click at [576, 24] on button "Assign Carrier and Warehouse" at bounding box center [570, 27] width 85 height 15
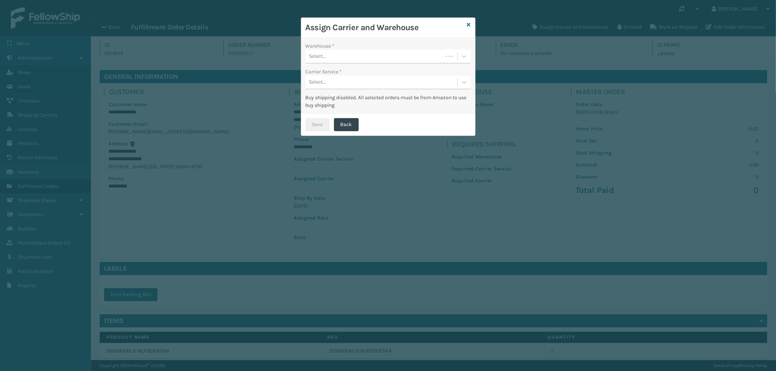
click at [324, 66] on div "Warehouse * Select... Carrier Service * Select... Buy shipping disabled. All se…" at bounding box center [388, 76] width 174 height 76
click at [330, 58] on div "Select..." at bounding box center [373, 57] width 137 height 12
click at [340, 75] on div "SleepGeekz Warehouse" at bounding box center [387, 74] width 165 height 13
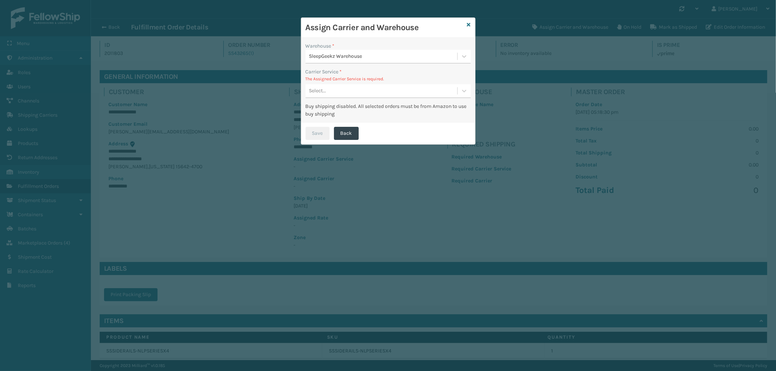
click at [374, 91] on div "Select..." at bounding box center [381, 91] width 152 height 12
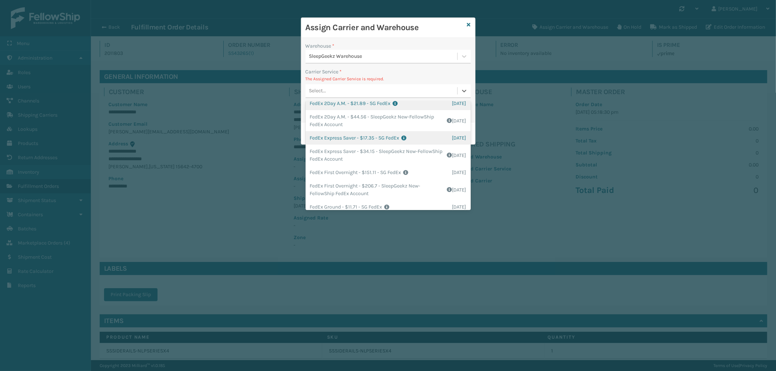
scroll to position [81, 0]
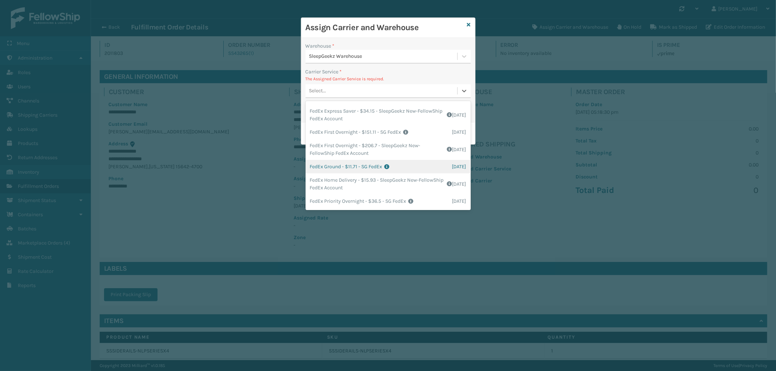
click at [413, 163] on div "FedEx Ground - $11.71 - SG FedEx Shipping Cost $11.71 Surplus Cost $0 Total $11…" at bounding box center [387, 166] width 165 height 13
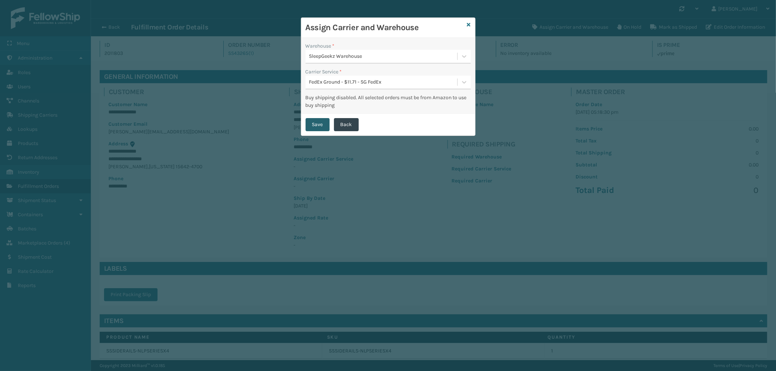
click at [315, 121] on button "Save" at bounding box center [317, 124] width 24 height 13
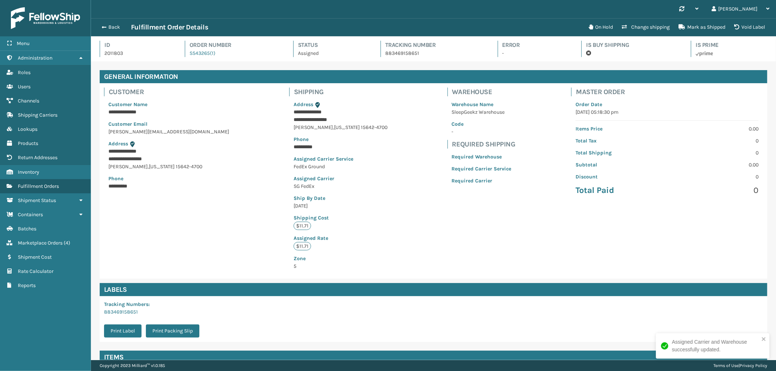
scroll to position [17, 685]
click at [111, 28] on button "Back" at bounding box center [113, 27] width 33 height 7
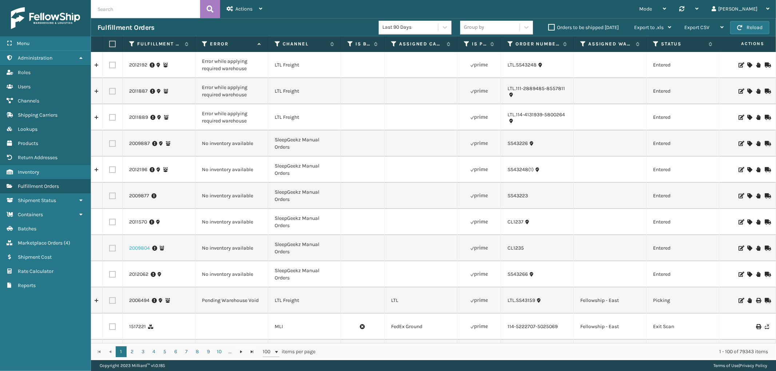
click at [140, 245] on link "2009804" at bounding box center [139, 248] width 21 height 7
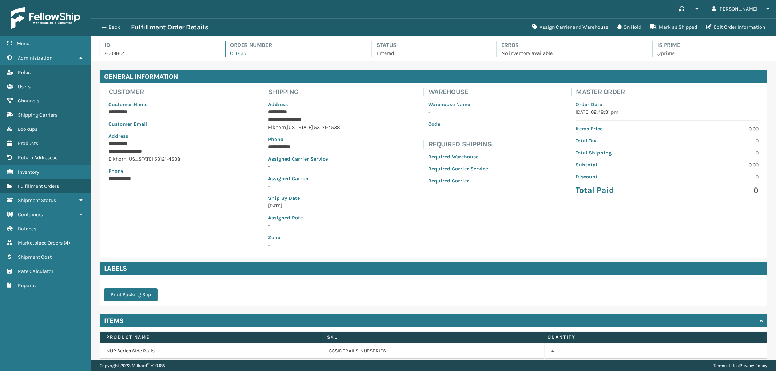
scroll to position [29, 0]
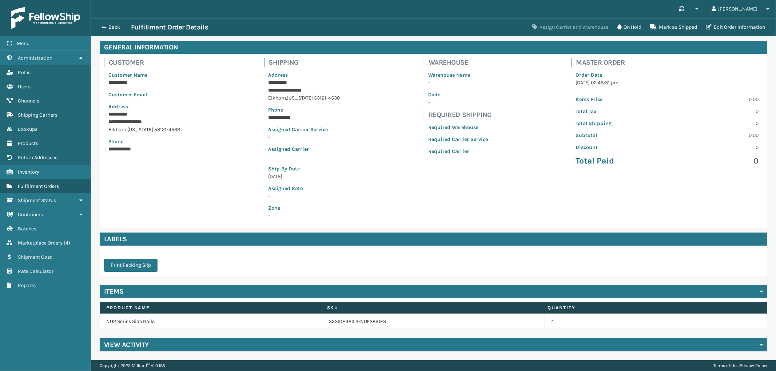
click at [565, 26] on button "Assign Carrier and Warehouse" at bounding box center [570, 27] width 85 height 15
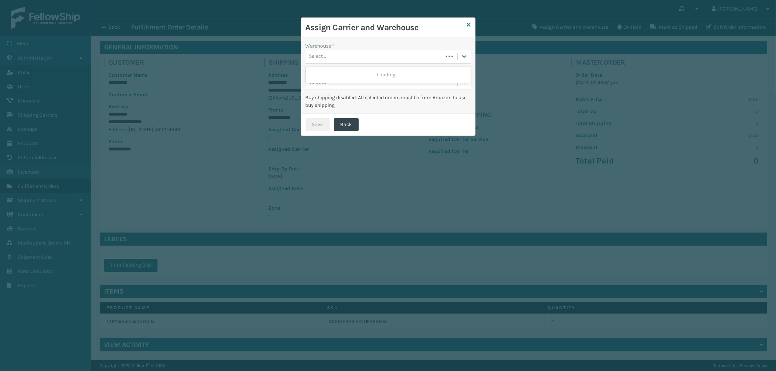
click at [346, 58] on div "Select..." at bounding box center [373, 57] width 137 height 12
click at [335, 77] on div "SleepGeekz Warehouse" at bounding box center [387, 74] width 165 height 13
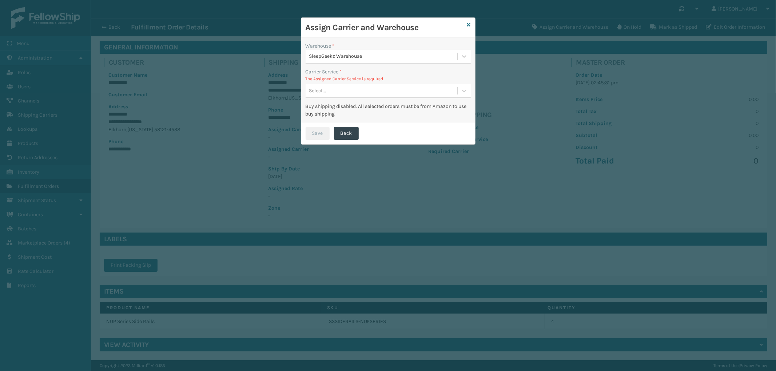
click at [361, 88] on div "Select..." at bounding box center [381, 91] width 152 height 12
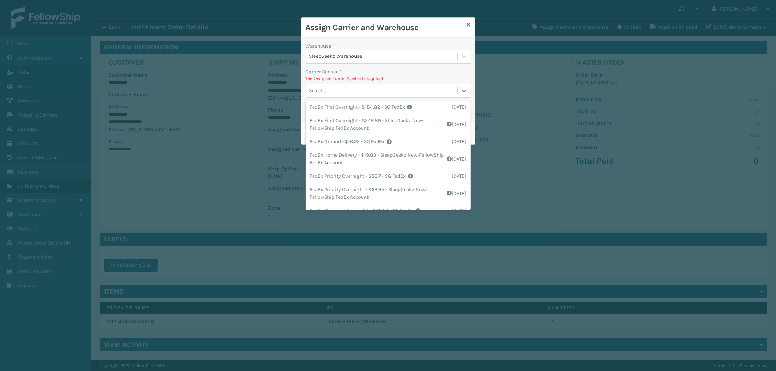
scroll to position [95, 0]
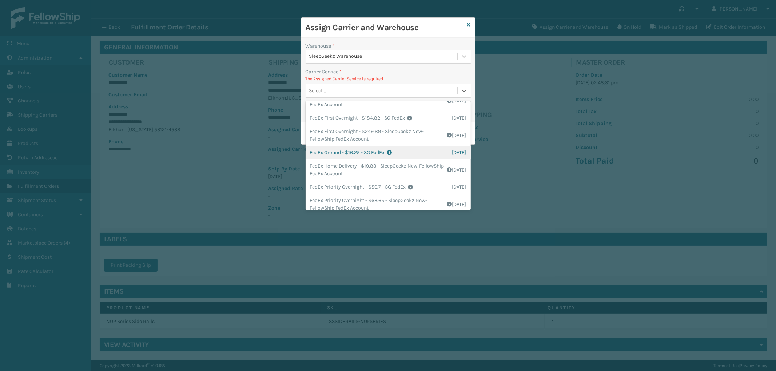
click at [387, 152] on div "FedEx Ground - $16.25 - SG FedEx Shipping Cost $16.25 Surplus Cost $0 Total $16…" at bounding box center [387, 152] width 165 height 13
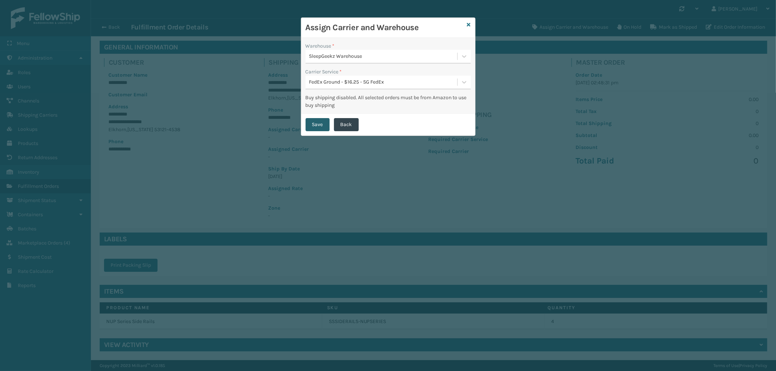
click at [319, 124] on button "Save" at bounding box center [317, 124] width 24 height 13
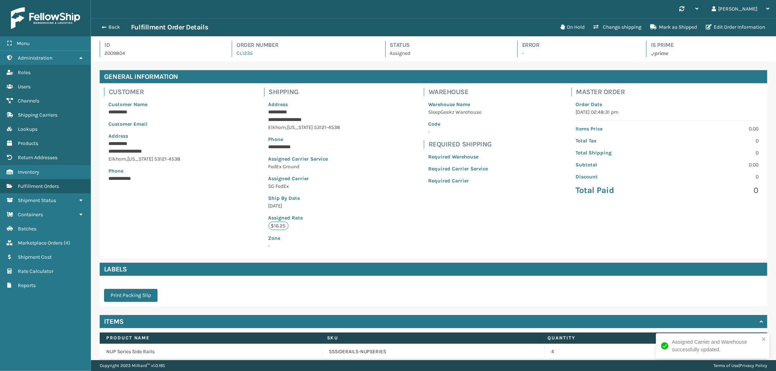
scroll to position [17, 685]
click at [111, 24] on button "Back" at bounding box center [113, 27] width 33 height 7
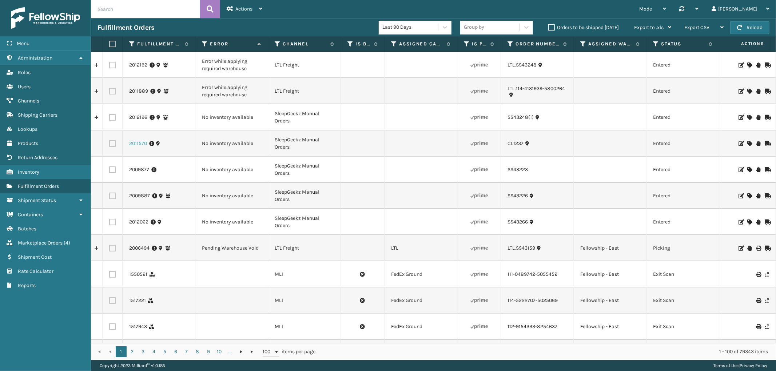
click at [137, 142] on link "2011570" at bounding box center [138, 143] width 18 height 7
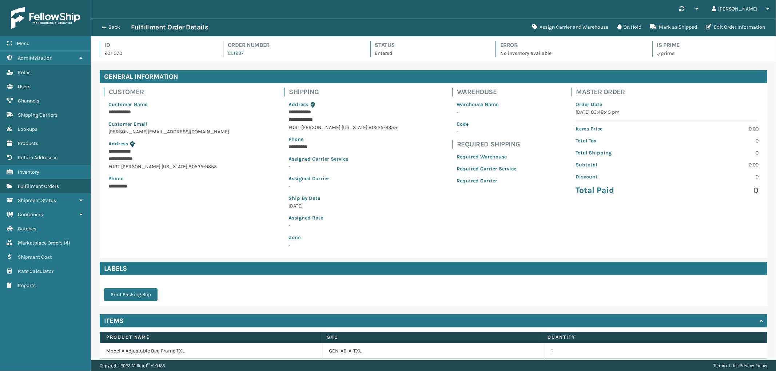
scroll to position [17, 685]
click at [573, 26] on button "Assign Carrier and Warehouse" at bounding box center [570, 27] width 85 height 15
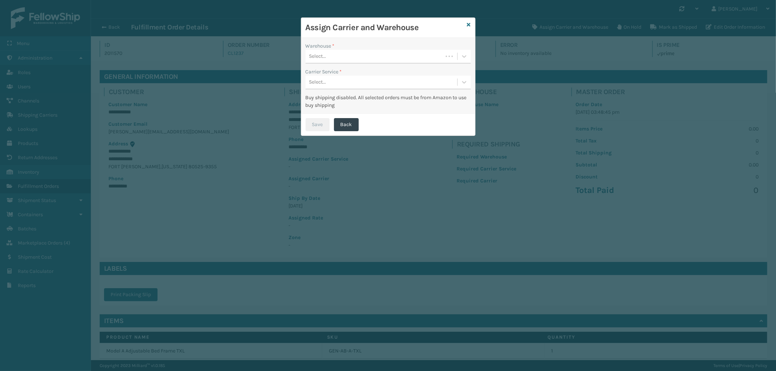
click at [344, 47] on div "Warehouse *" at bounding box center [387, 46] width 165 height 8
click at [336, 59] on div "Select..." at bounding box center [373, 57] width 137 height 12
click at [347, 85] on div "SleepGeekz Warehouse" at bounding box center [387, 87] width 165 height 13
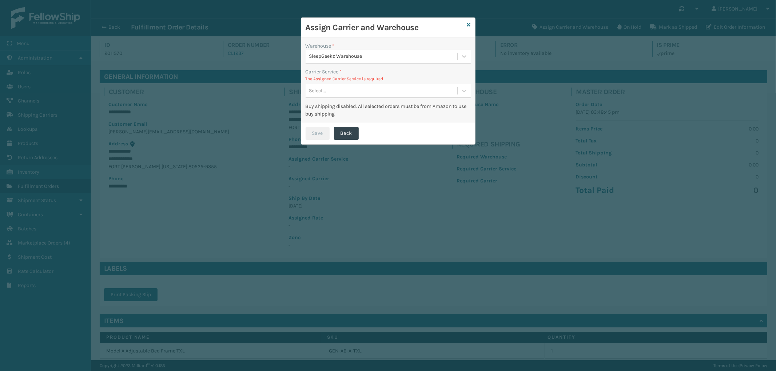
click at [370, 86] on div "Select..." at bounding box center [381, 91] width 152 height 12
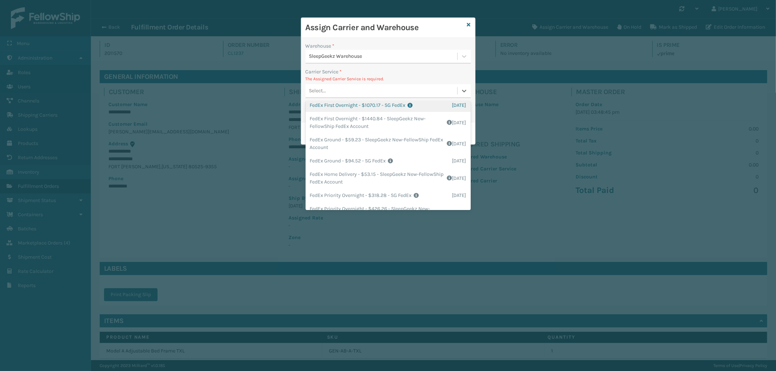
scroll to position [121, 0]
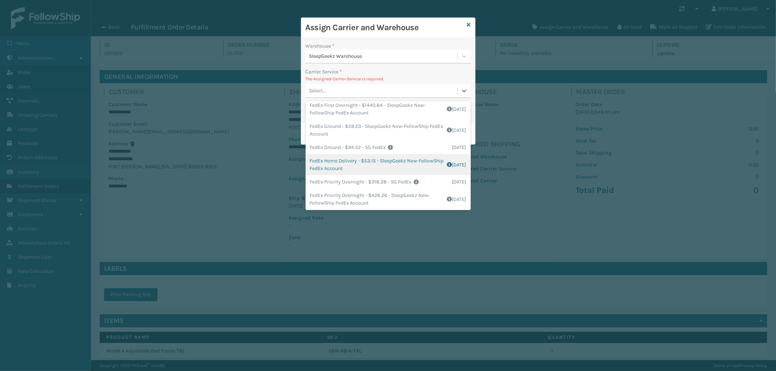
click at [405, 159] on div "FedEx Home Delivery - $53.15 - SleepGeekz New-FellowShip FedEx Account Shipping…" at bounding box center [387, 164] width 165 height 21
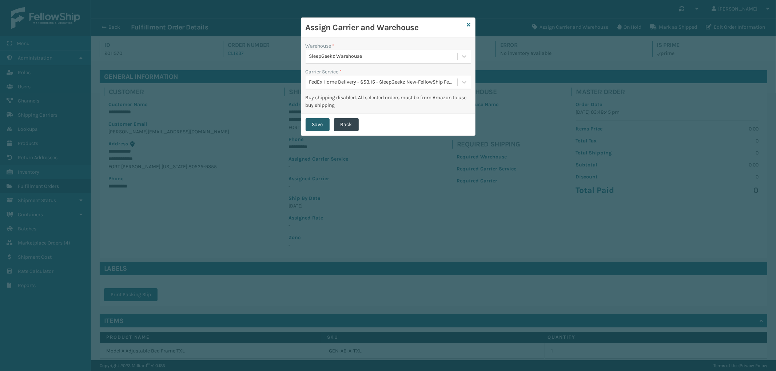
click at [319, 128] on button "Save" at bounding box center [317, 124] width 24 height 13
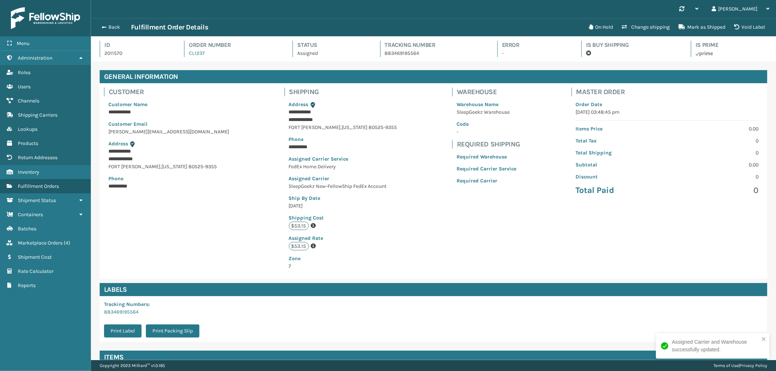
scroll to position [17, 685]
click at [110, 27] on button "Back" at bounding box center [113, 27] width 33 height 7
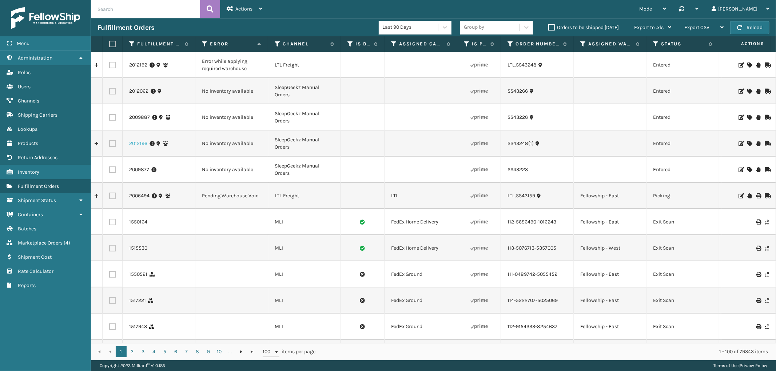
click at [140, 145] on link "2012196" at bounding box center [138, 143] width 18 height 7
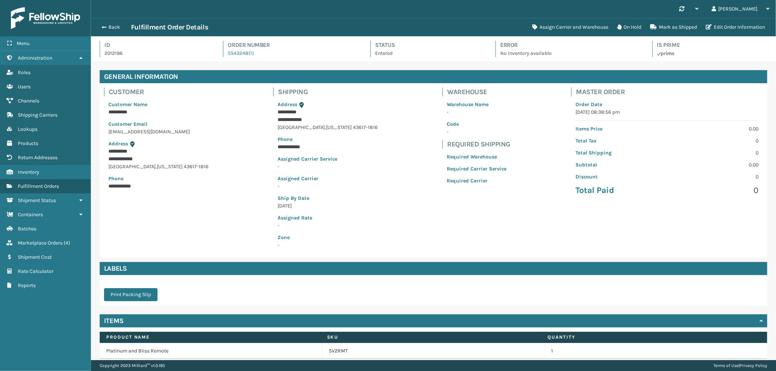
scroll to position [17, 685]
click at [556, 22] on button "Assign Carrier and Warehouse" at bounding box center [570, 27] width 85 height 15
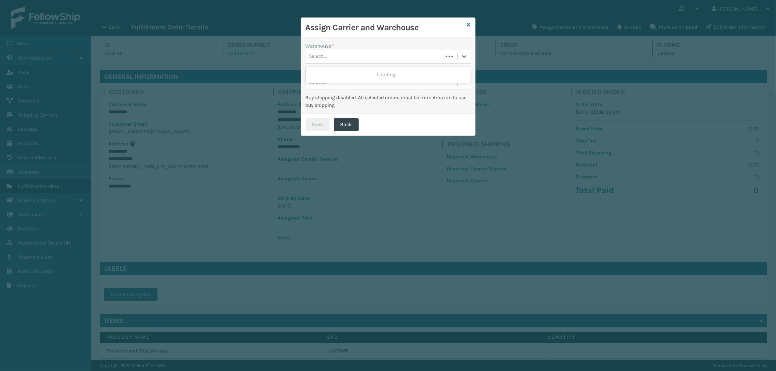
click at [335, 55] on div "Select..." at bounding box center [373, 57] width 137 height 12
click at [469, 24] on icon at bounding box center [469, 24] width 4 height 5
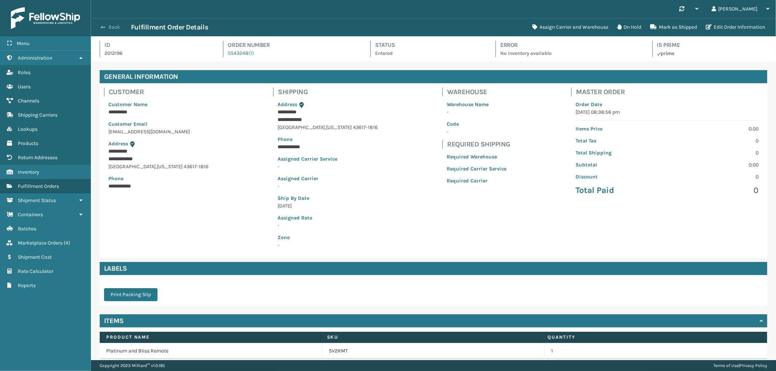
click at [110, 30] on button "Back" at bounding box center [113, 27] width 33 height 7
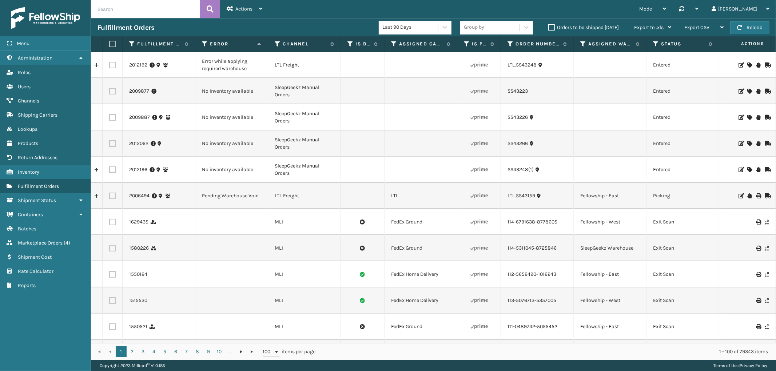
scroll to position [0, 594]
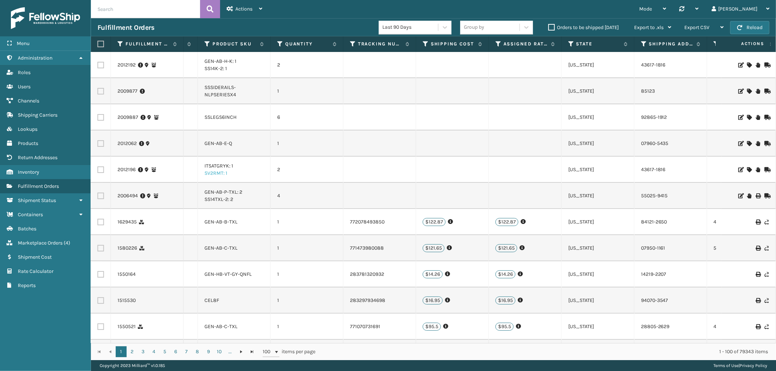
click at [214, 173] on link "SV2RMT: 1" at bounding box center [215, 173] width 23 height 6
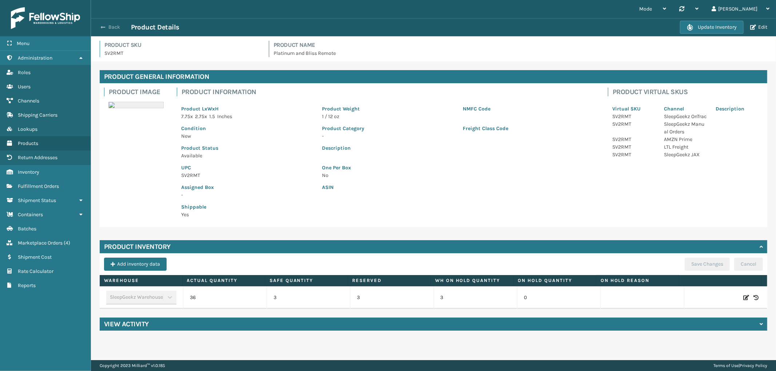
click at [116, 29] on button "Back" at bounding box center [113, 27] width 33 height 7
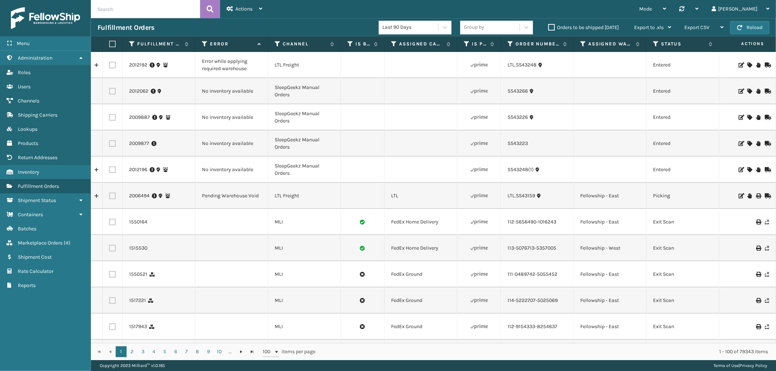
scroll to position [0, 594]
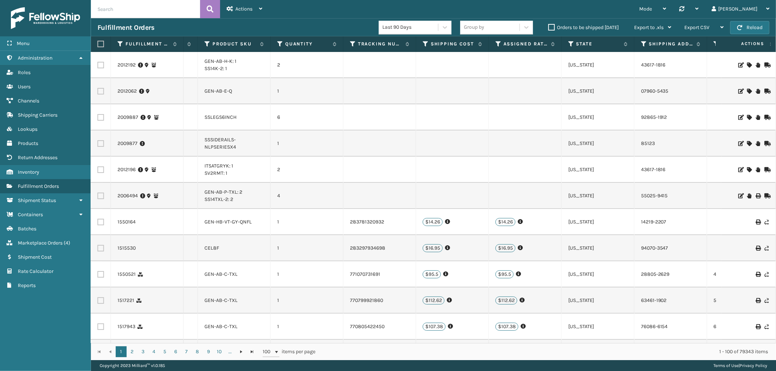
click at [747, 143] on icon at bounding box center [749, 143] width 4 height 5
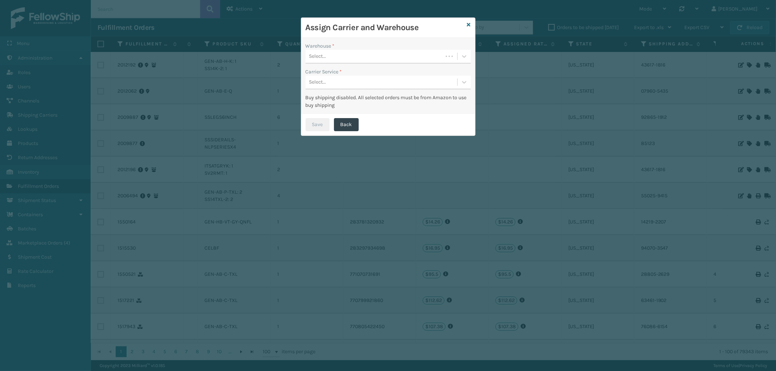
click at [386, 57] on div "Select..." at bounding box center [373, 57] width 137 height 12
click at [358, 73] on div "SleepGeekz Warehouse" at bounding box center [387, 74] width 165 height 13
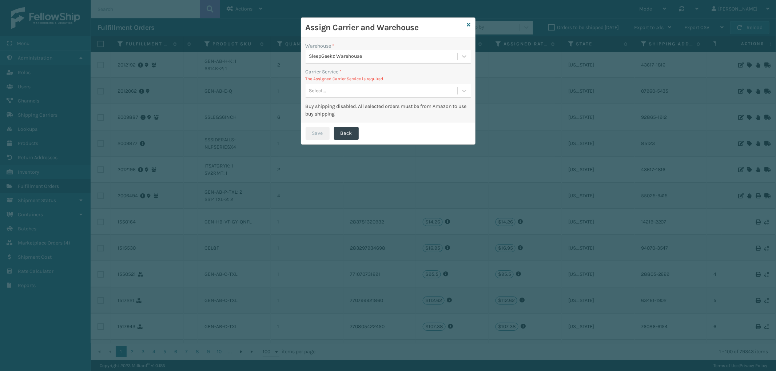
click at [376, 90] on div "Select..." at bounding box center [381, 91] width 152 height 12
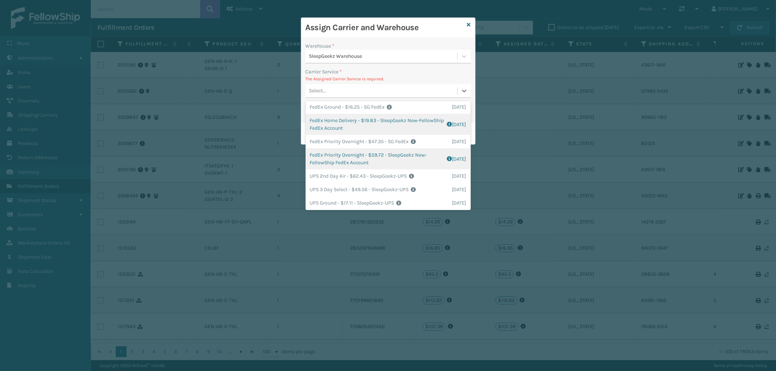
scroll to position [93, 0]
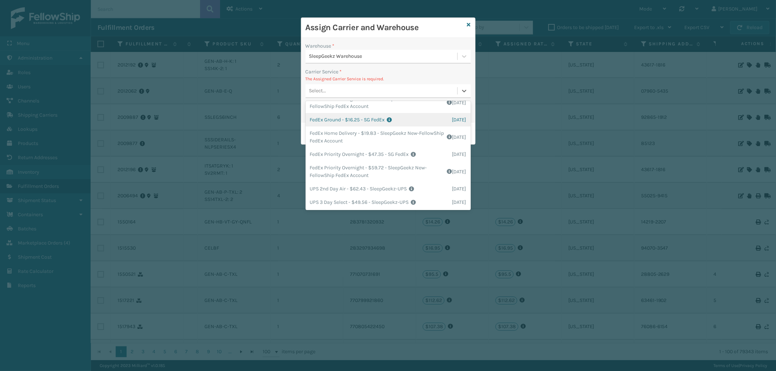
click at [377, 119] on div "FedEx Ground - $16.25 - SG FedEx Shipping Cost $16.25 Surplus Cost $0 Total $16…" at bounding box center [387, 119] width 165 height 13
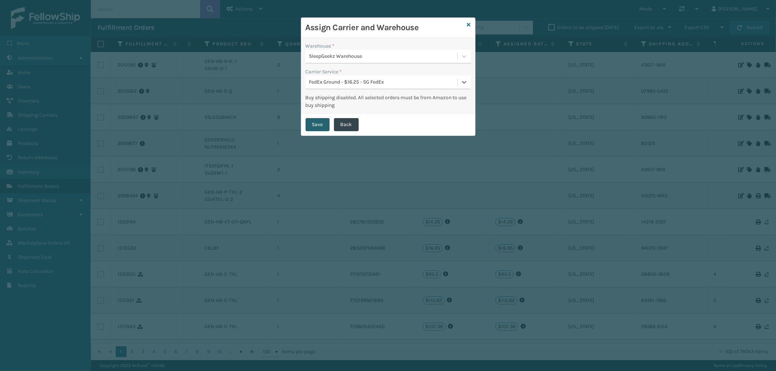
click at [314, 120] on button "Save" at bounding box center [317, 124] width 24 height 13
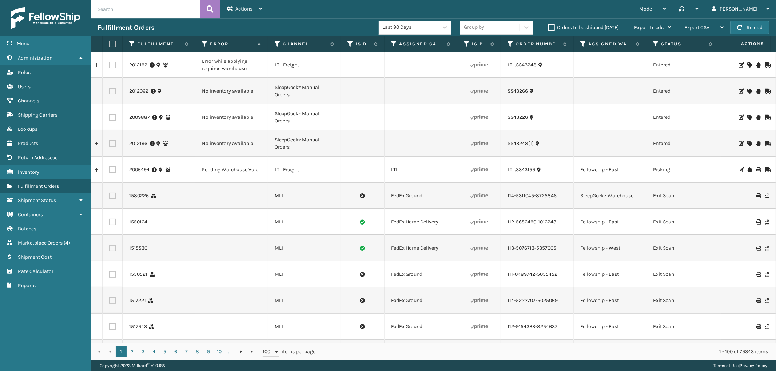
scroll to position [0, 594]
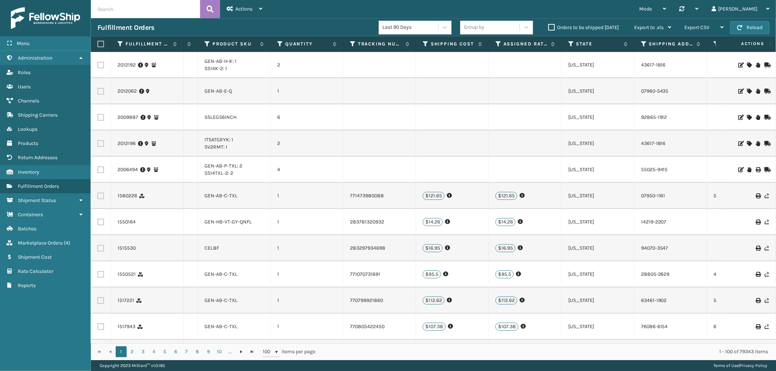
click at [747, 115] on icon at bounding box center [749, 117] width 4 height 5
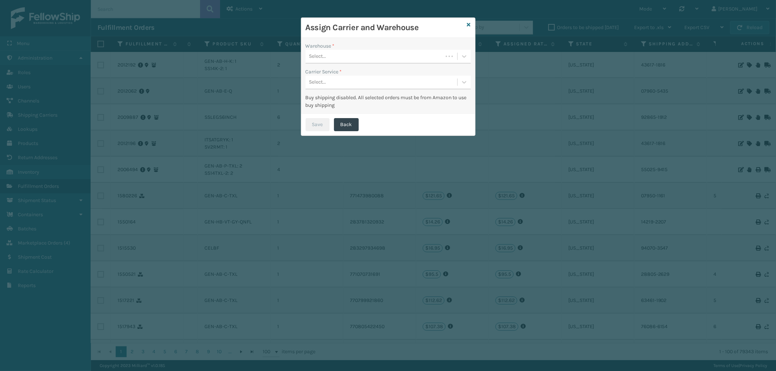
click at [370, 56] on div "Select..." at bounding box center [373, 57] width 137 height 12
click at [350, 73] on div "SleepGeekz Warehouse" at bounding box center [387, 74] width 165 height 13
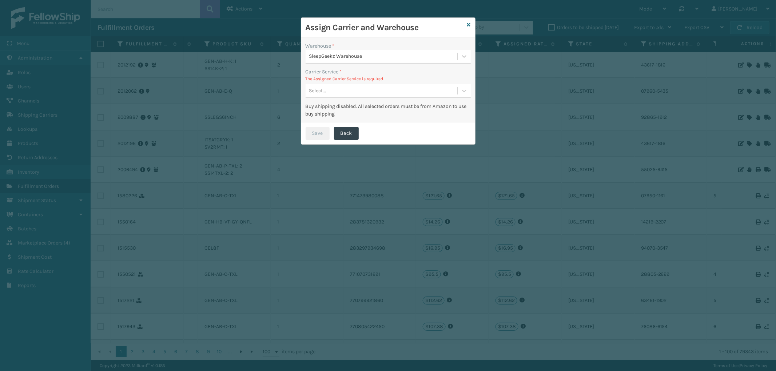
click at [351, 96] on div "Select..." at bounding box center [381, 91] width 152 height 12
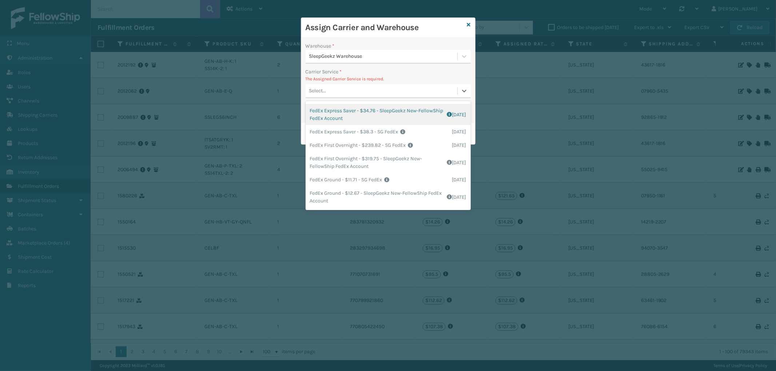
scroll to position [81, 0]
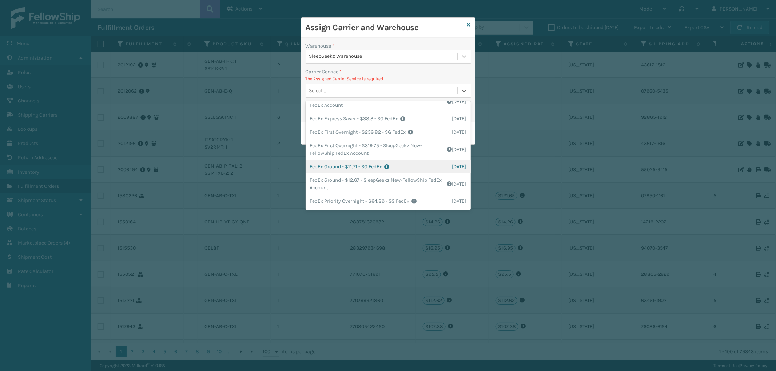
click at [404, 162] on div "FedEx Ground - $11.71 - SG FedEx Shipping Cost $11.71 Surplus Cost $0 Total $11…" at bounding box center [387, 166] width 165 height 13
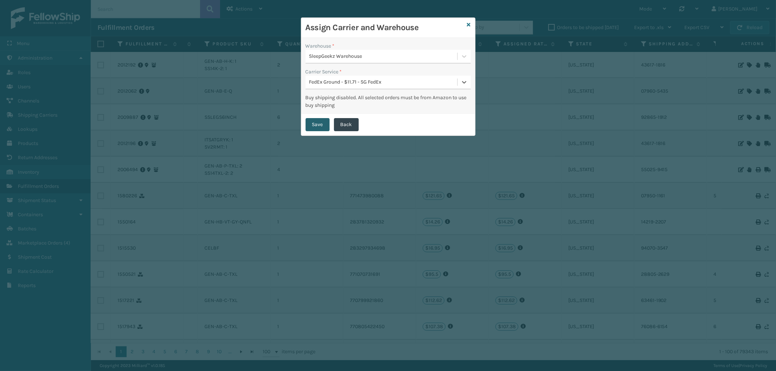
click at [313, 122] on button "Save" at bounding box center [317, 124] width 24 height 13
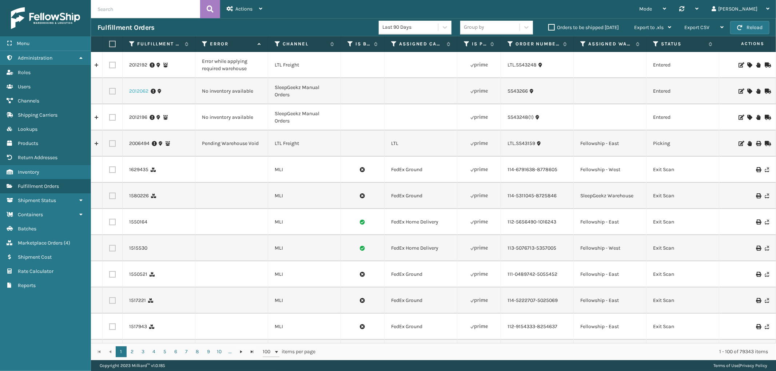
click at [140, 93] on link "2012062" at bounding box center [138, 91] width 19 height 7
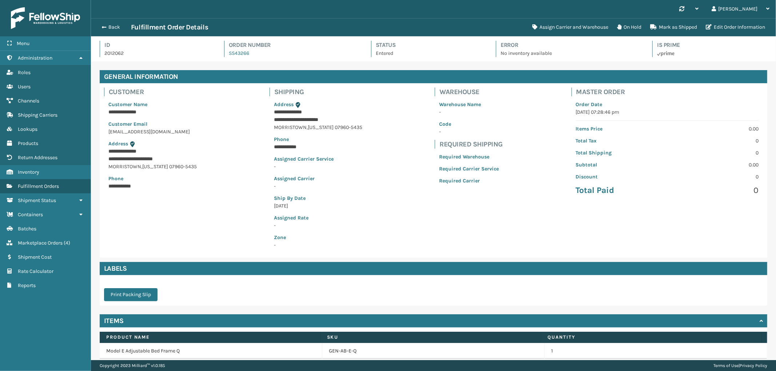
scroll to position [17, 685]
click at [583, 21] on button "Assign Carrier and Warehouse" at bounding box center [570, 27] width 85 height 15
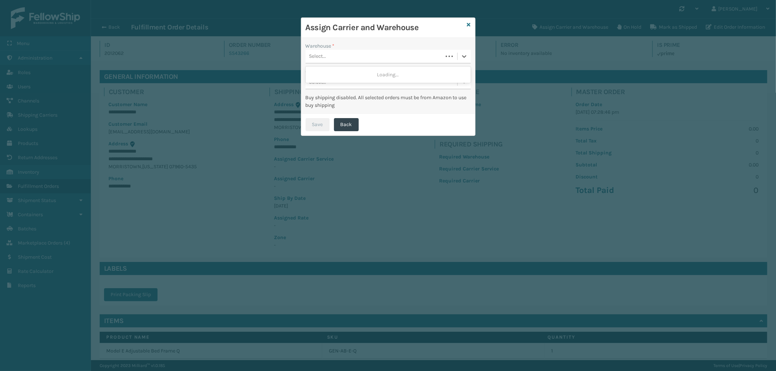
click at [344, 53] on div "Select..." at bounding box center [373, 57] width 137 height 12
click at [344, 86] on div "Fellowship - East" at bounding box center [387, 87] width 165 height 13
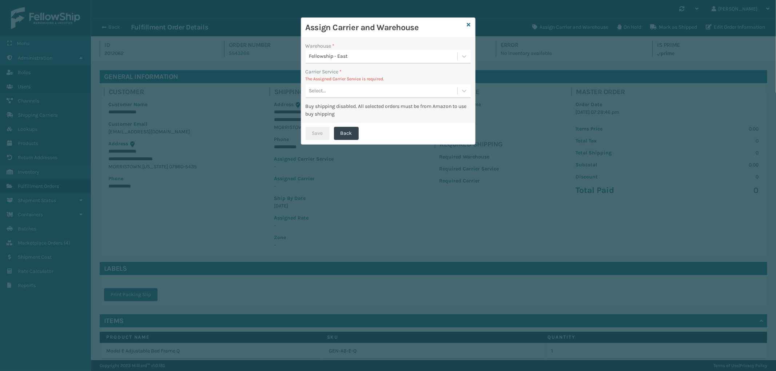
click at [351, 88] on div "Select..." at bounding box center [381, 91] width 152 height 12
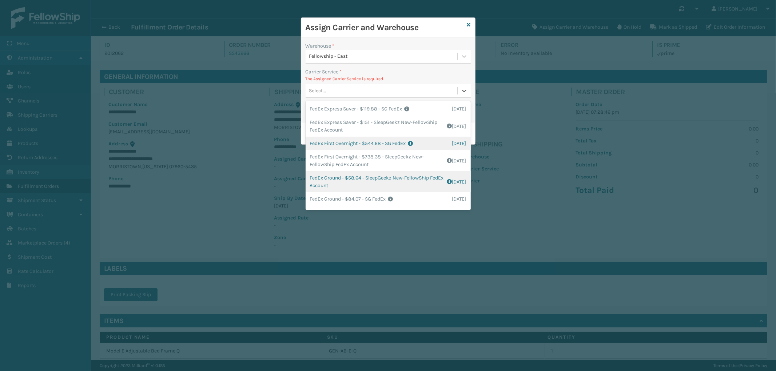
scroll to position [83, 0]
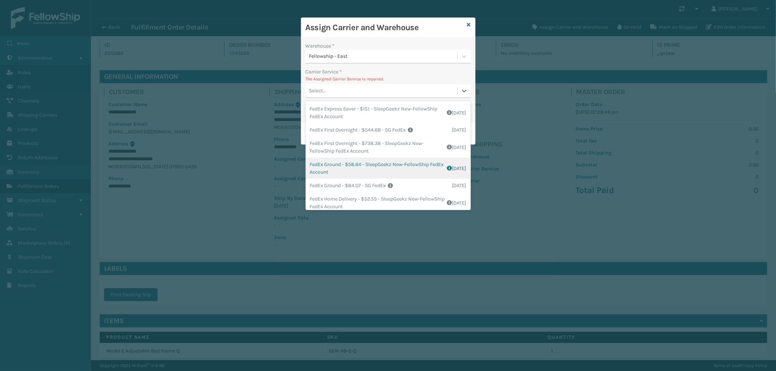
click at [405, 168] on div "FedEx Ground - $58.64 - SleepGeekz New-FellowShip FedEx Account Shipping Cost $…" at bounding box center [387, 168] width 165 height 21
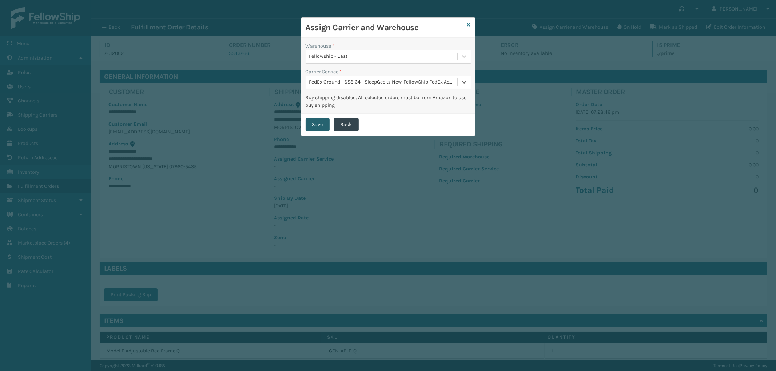
click at [309, 119] on button "Save" at bounding box center [317, 124] width 24 height 13
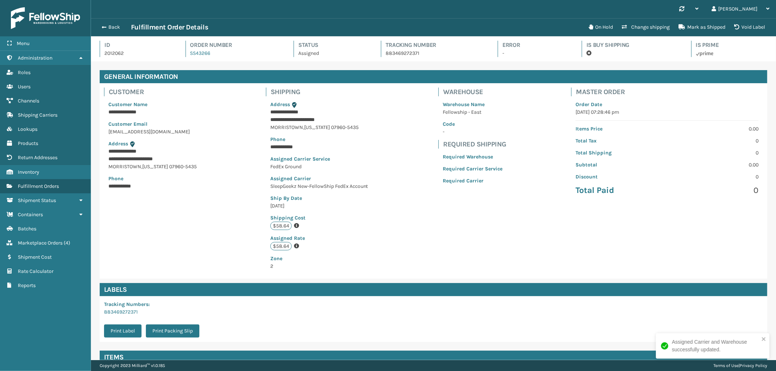
scroll to position [17, 685]
click at [286, 113] on p "**********" at bounding box center [319, 112] width 99 height 8
click at [103, 28] on span "button" at bounding box center [103, 27] width 4 height 5
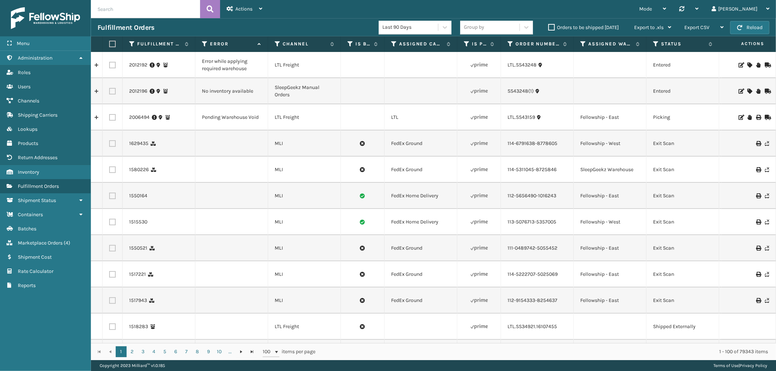
scroll to position [0, 594]
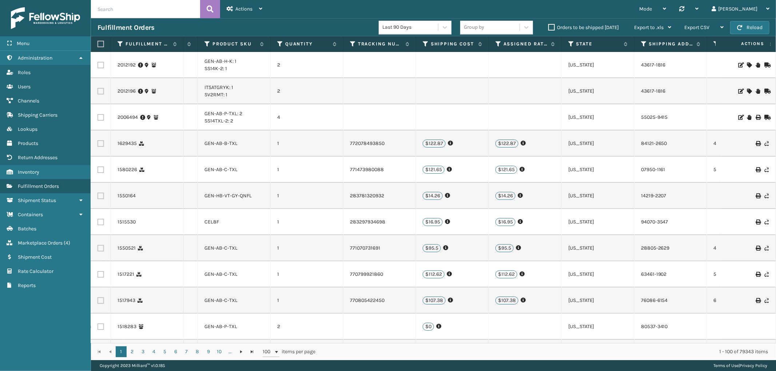
click at [747, 91] on icon at bounding box center [749, 91] width 4 height 5
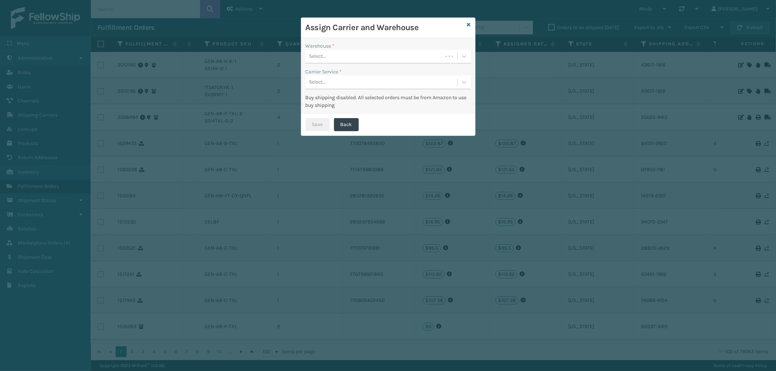
click at [403, 53] on div "Select..." at bounding box center [373, 57] width 137 height 12
click at [467, 23] on icon at bounding box center [469, 24] width 4 height 5
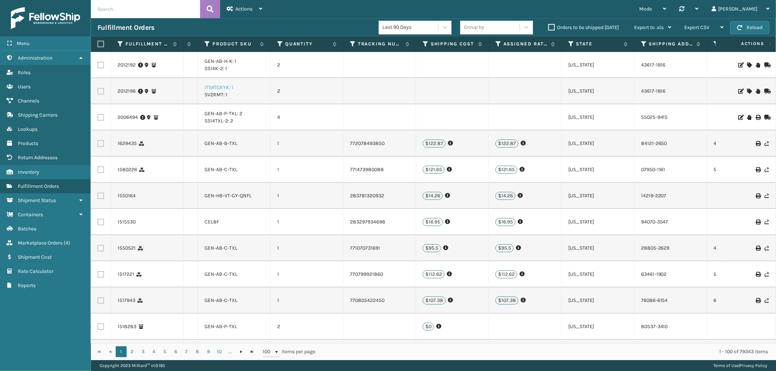
click at [220, 85] on link "ITSATGRYK: 1" at bounding box center [218, 87] width 29 height 6
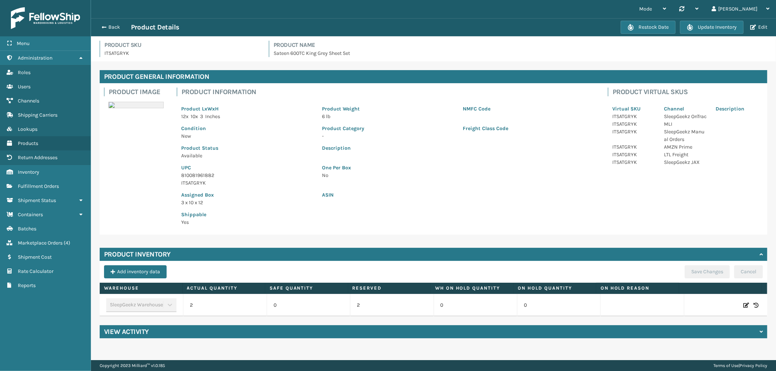
click at [743, 304] on icon at bounding box center [746, 305] width 6 height 7
click at [252, 304] on span "Increase value" at bounding box center [255, 307] width 6 height 6
type input "4"
click at [688, 305] on button "ADD" at bounding box center [697, 305] width 18 height 9
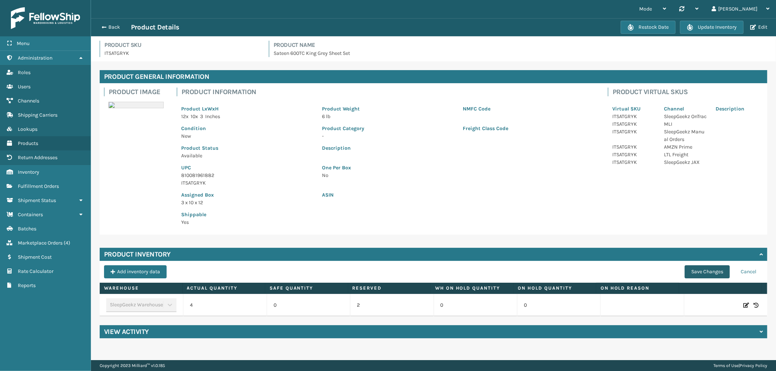
click at [706, 267] on button "Save Changes" at bounding box center [706, 271] width 45 height 13
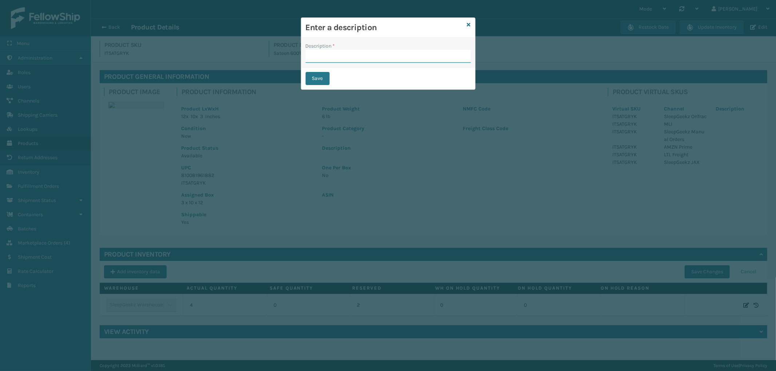
click at [349, 58] on input "Description *" at bounding box center [387, 56] width 165 height 13
type input "from inventory"
click at [319, 81] on button "Save" at bounding box center [317, 78] width 24 height 13
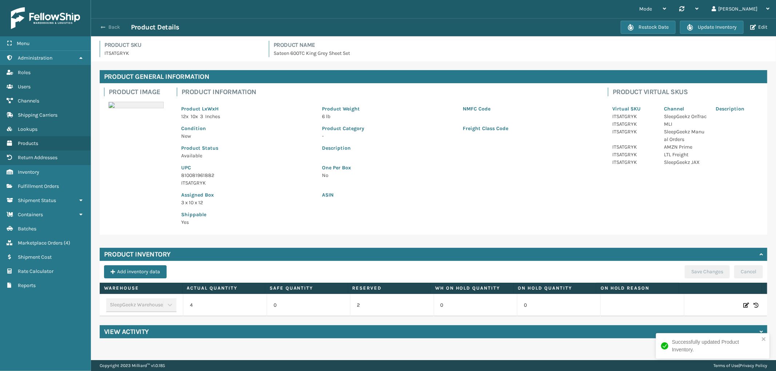
click at [113, 28] on button "Back" at bounding box center [113, 27] width 33 height 7
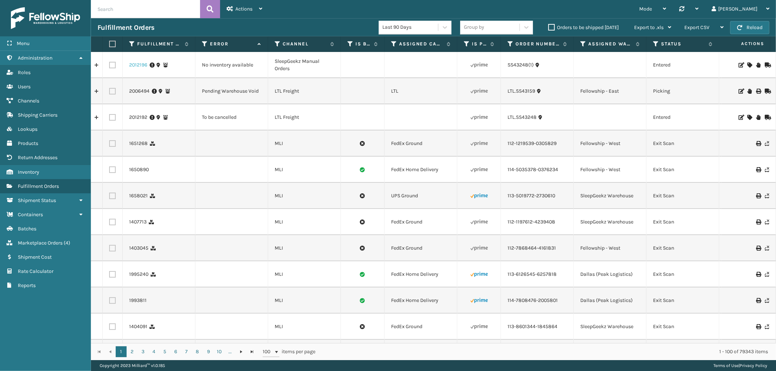
click at [133, 68] on link "2012196" at bounding box center [138, 64] width 18 height 7
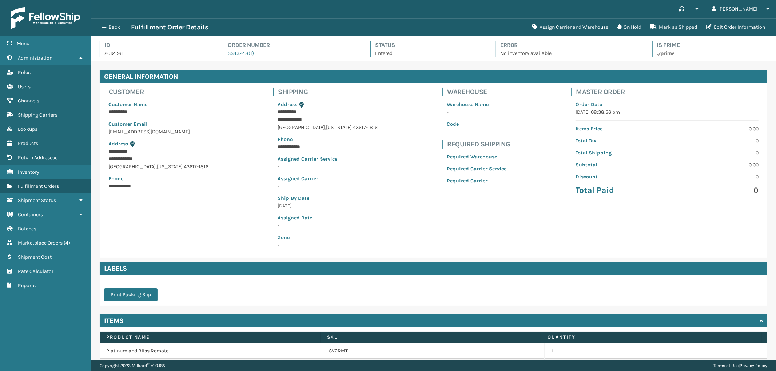
scroll to position [17, 685]
click at [568, 25] on button "Assign Carrier and Warehouse" at bounding box center [570, 27] width 85 height 15
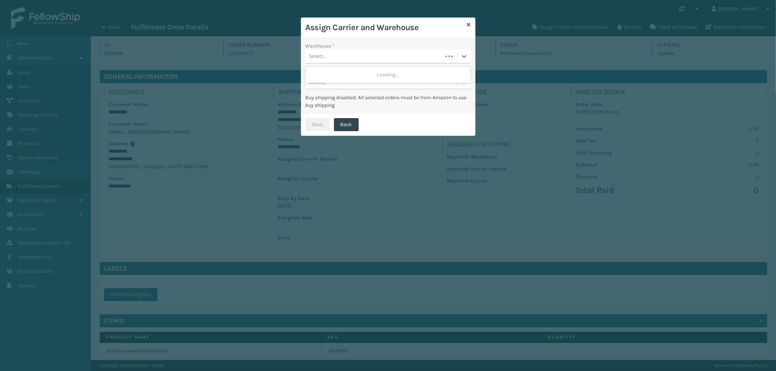
click at [340, 56] on div "Select..." at bounding box center [373, 57] width 137 height 12
click at [335, 74] on div "SleepGeekz Warehouse" at bounding box center [387, 74] width 165 height 13
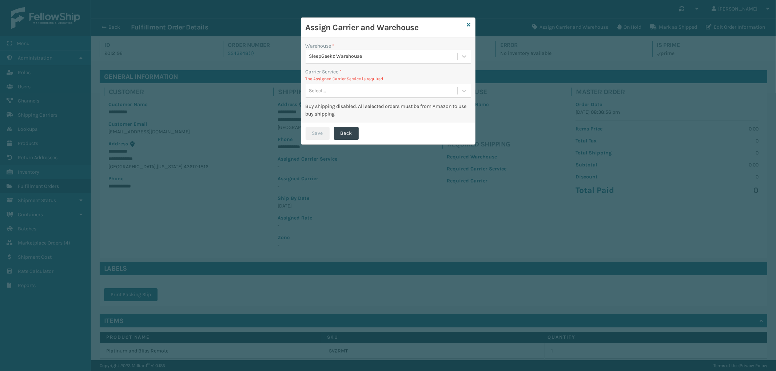
click at [374, 89] on div "Select..." at bounding box center [381, 91] width 152 height 12
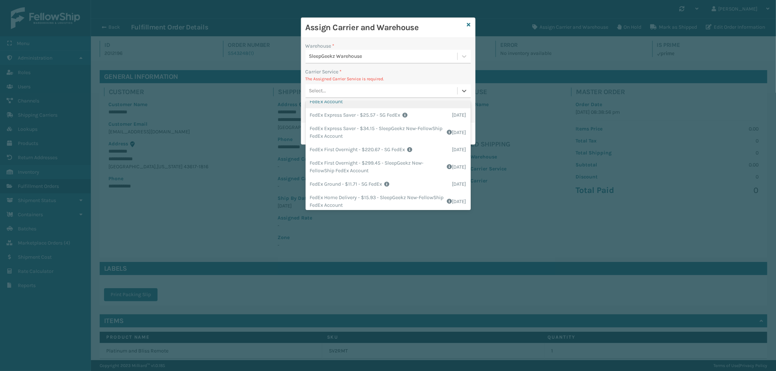
scroll to position [81, 0]
click at [404, 163] on div "FedEx Ground - $11.71 - SG FedEx Shipping Cost $11.71 Surplus Cost $0 Total $11…" at bounding box center [387, 166] width 165 height 13
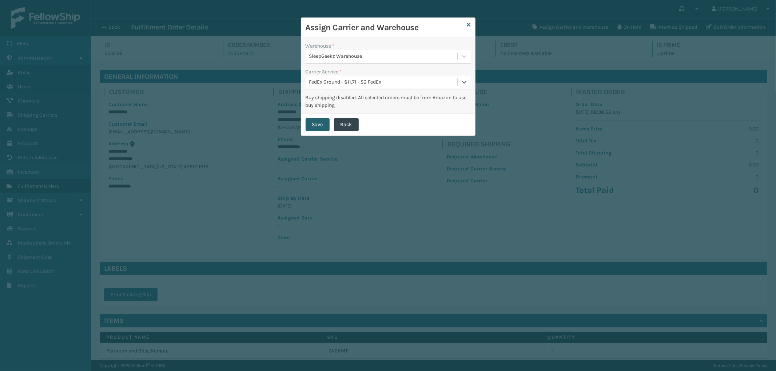
click at [321, 120] on button "Save" at bounding box center [317, 124] width 24 height 13
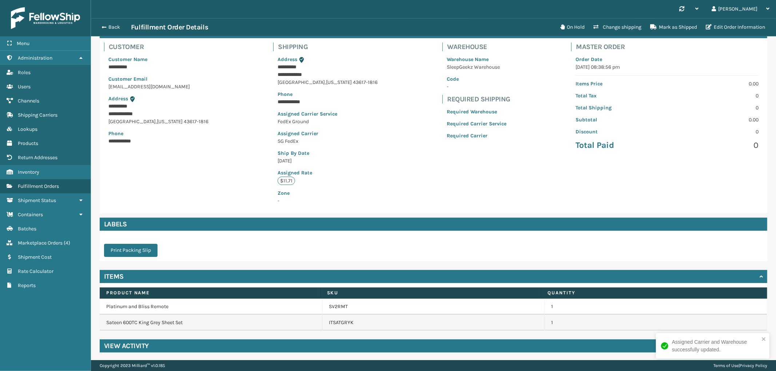
scroll to position [46, 0]
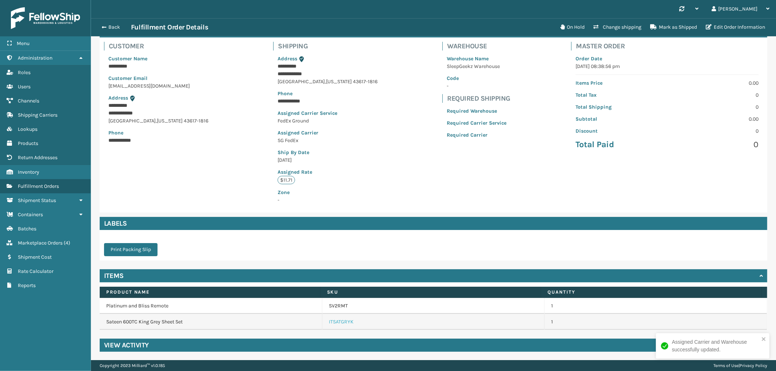
click at [344, 321] on link "ITSATGRYK" at bounding box center [341, 322] width 25 height 7
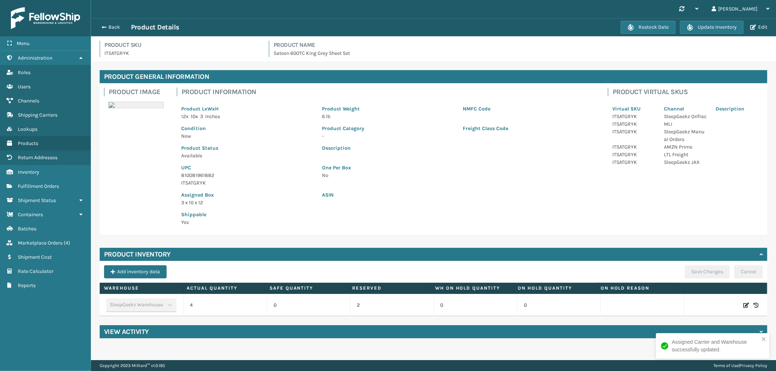
click at [743, 303] on icon at bounding box center [746, 305] width 6 height 7
click at [194, 306] on span "Decrease value" at bounding box center [195, 307] width 6 height 6
type input "2"
click at [692, 302] on button "ADD" at bounding box center [697, 305] width 18 height 9
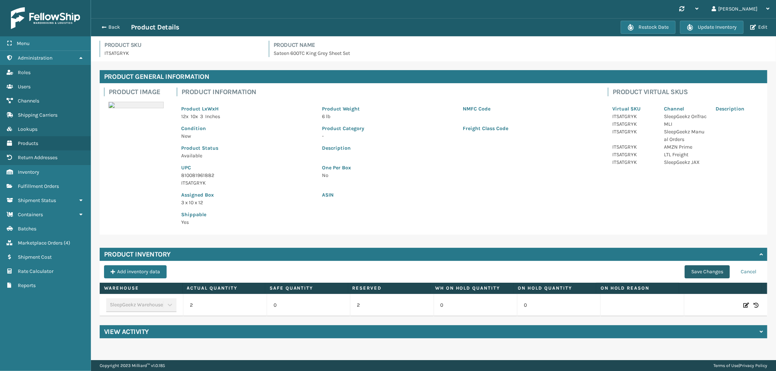
click at [692, 266] on button "Save Changes" at bounding box center [706, 271] width 45 height 13
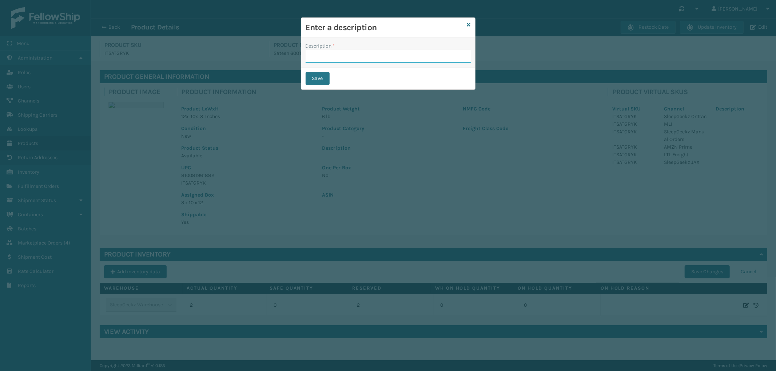
click at [342, 53] on input "Description *" at bounding box center [387, 56] width 165 height 13
type input "from inventory"
click at [316, 76] on button "Save" at bounding box center [317, 78] width 24 height 13
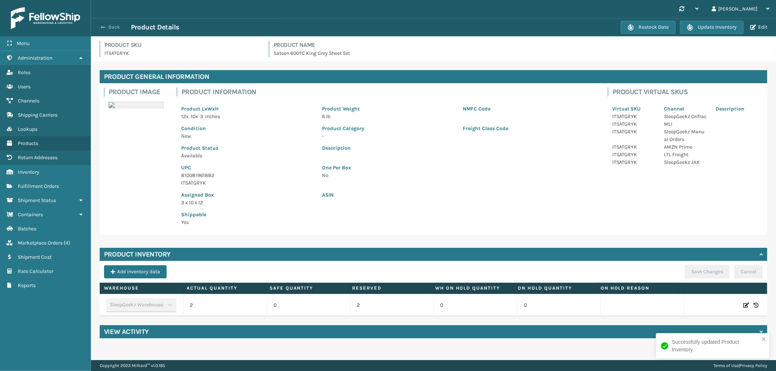
click at [107, 24] on button "Back" at bounding box center [113, 27] width 33 height 7
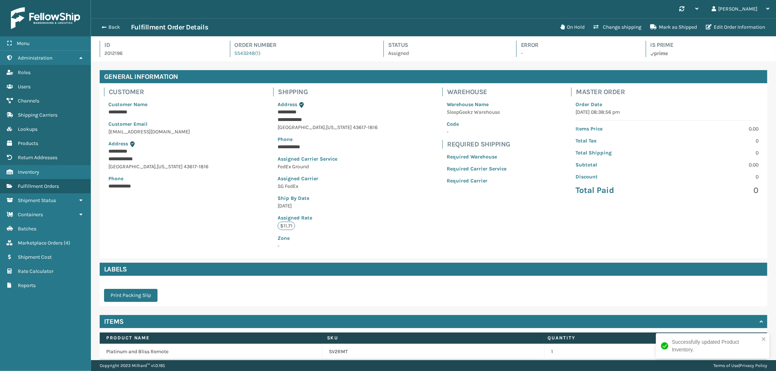
scroll to position [17, 685]
click at [114, 26] on button "Back" at bounding box center [113, 27] width 33 height 7
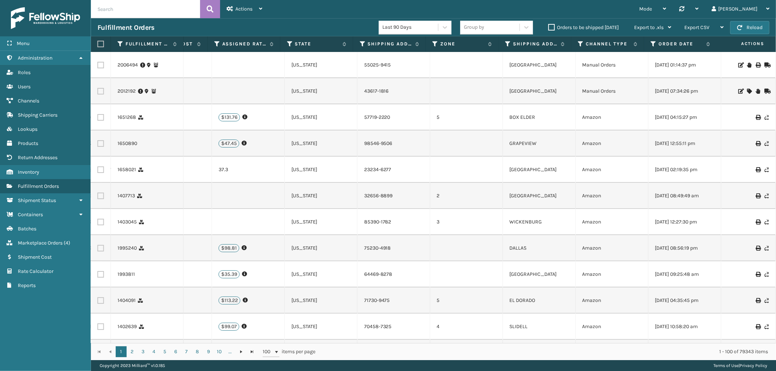
scroll to position [0, 875]
click at [652, 43] on icon at bounding box center [653, 44] width 6 height 7
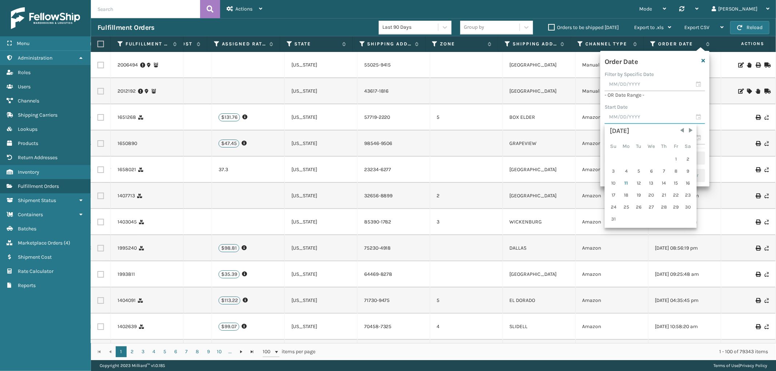
click at [635, 117] on input "text" at bounding box center [654, 117] width 100 height 13
click at [614, 166] on div "3" at bounding box center [613, 171] width 11 height 11
type input "08/03/2025"
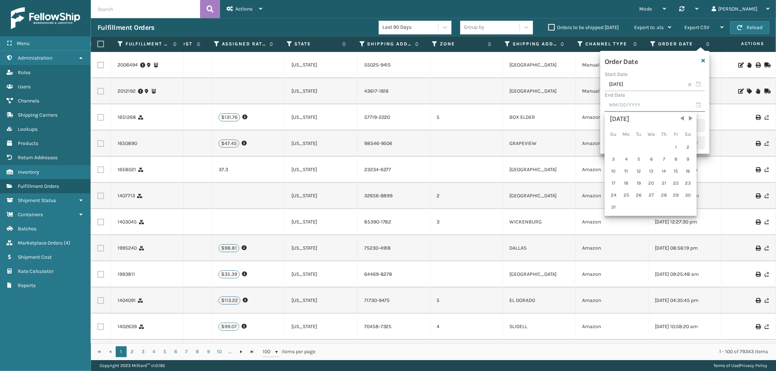
click at [636, 103] on input "text" at bounding box center [654, 105] width 100 height 13
click at [686, 160] on div "9" at bounding box center [687, 159] width 11 height 11
type input "[DATE]"
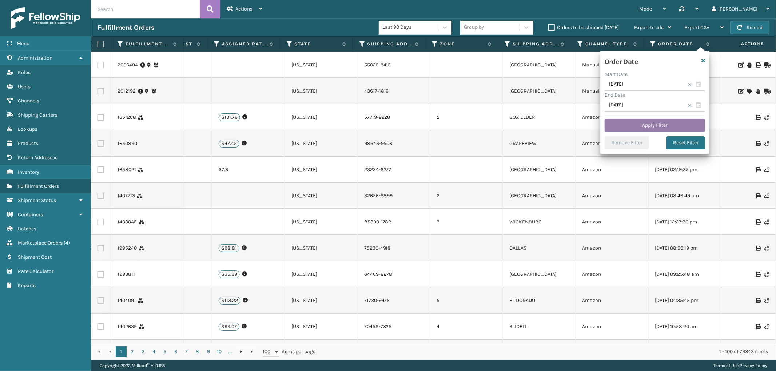
click at [622, 127] on button "Apply Filter" at bounding box center [654, 125] width 100 height 13
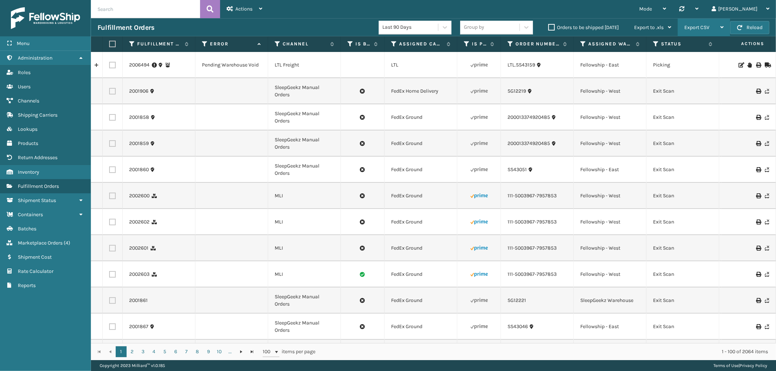
click at [703, 24] on div "Export CSV" at bounding box center [703, 28] width 39 height 18
click at [659, 68] on li "Export All Pages" at bounding box center [680, 67] width 97 height 20
click at [277, 44] on icon at bounding box center [278, 44] width 6 height 7
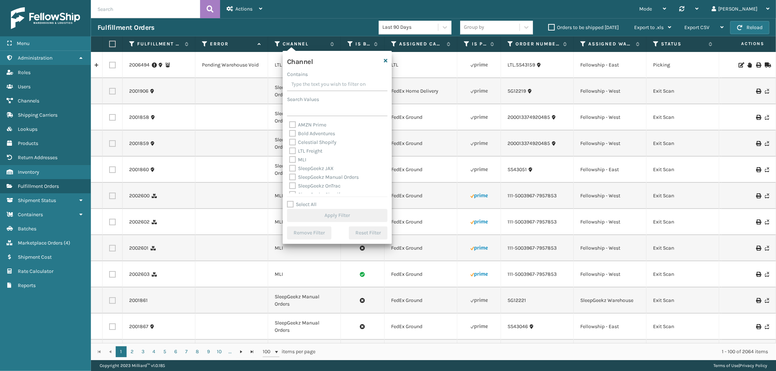
click at [292, 161] on label "MLI" at bounding box center [297, 160] width 17 height 6
click at [289, 160] on input "MLI" at bounding box center [289, 158] width 0 height 5
checkbox input "true"
click at [352, 213] on button "Apply Filter" at bounding box center [337, 215] width 100 height 13
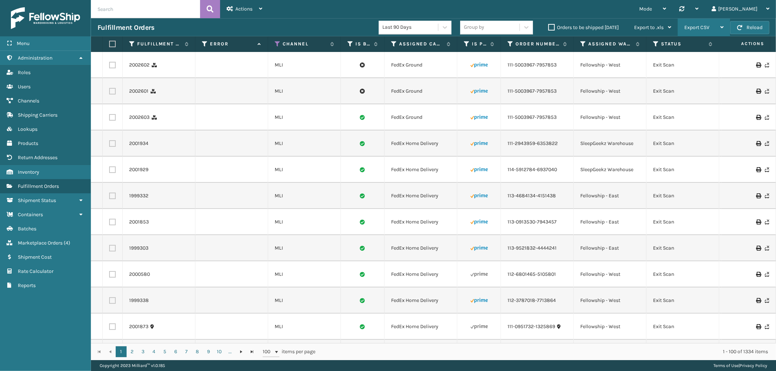
click at [710, 24] on div "Export CSV" at bounding box center [703, 28] width 39 height 18
click at [674, 60] on li "Export All Pages" at bounding box center [680, 67] width 97 height 20
